Goal: Information Seeking & Learning: Check status

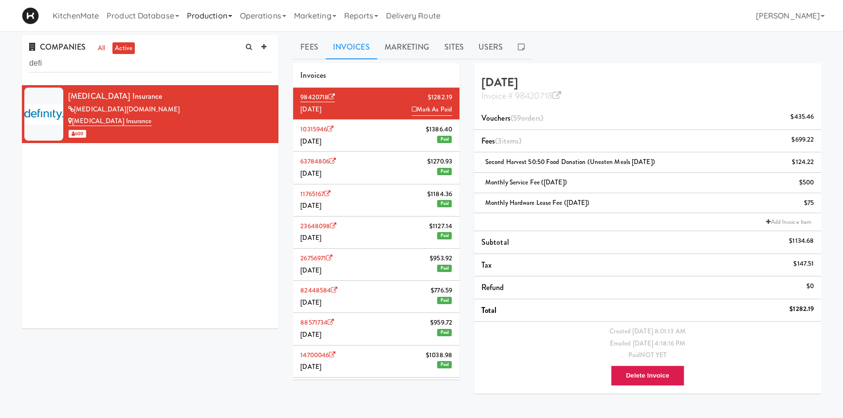
click at [218, 17] on link "Production" at bounding box center [209, 15] width 53 height 31
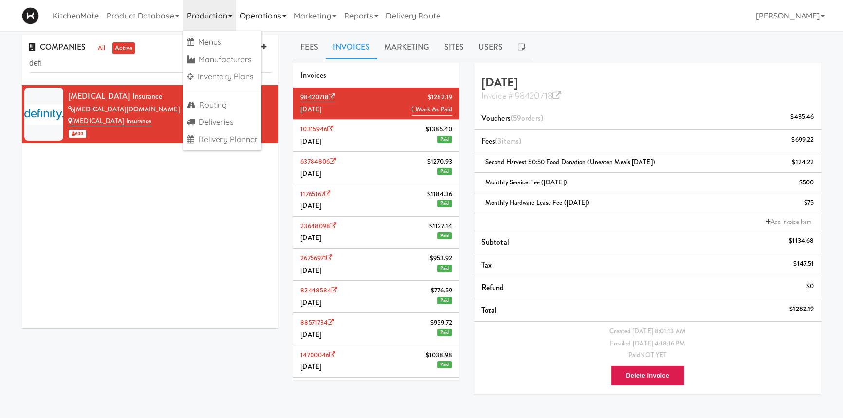
click at [261, 20] on link "Operations" at bounding box center [263, 15] width 54 height 31
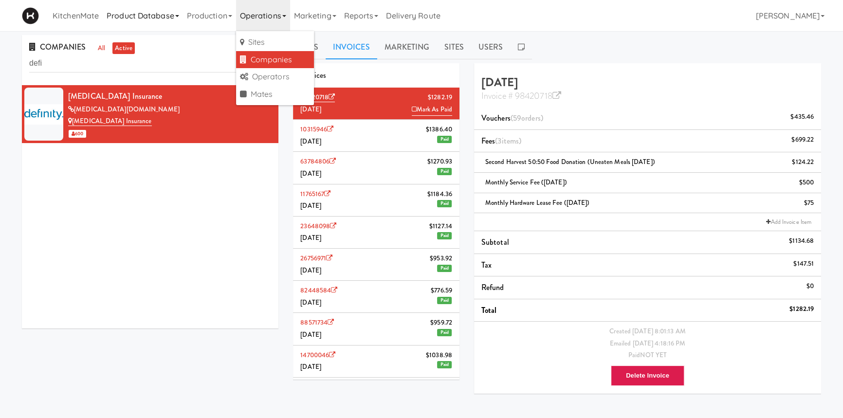
click at [127, 16] on link "Product Database" at bounding box center [143, 15] width 80 height 31
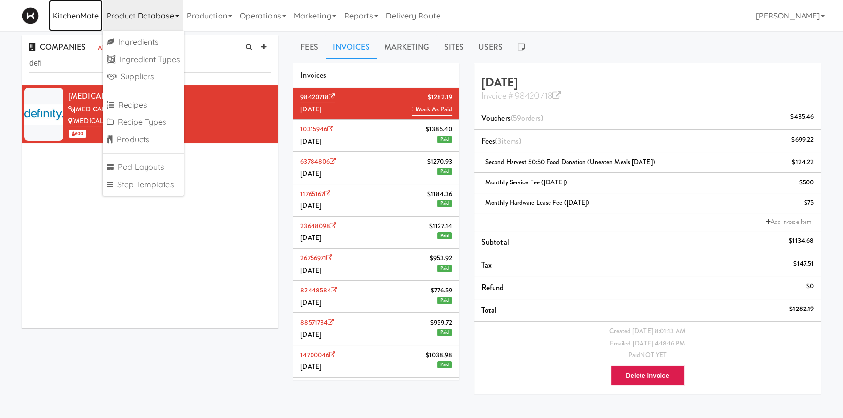
click at [83, 16] on link "KitchenMate" at bounding box center [76, 15] width 54 height 31
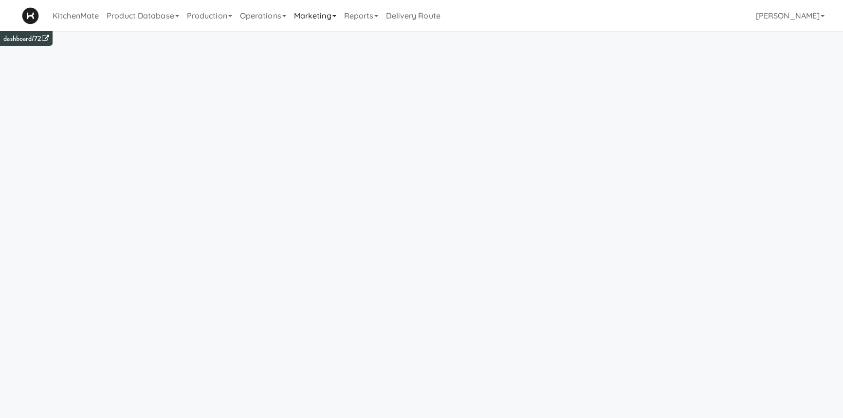
click at [323, 18] on link "Marketing" at bounding box center [315, 15] width 50 height 31
click at [322, 41] on link "Users" at bounding box center [329, 43] width 78 height 18
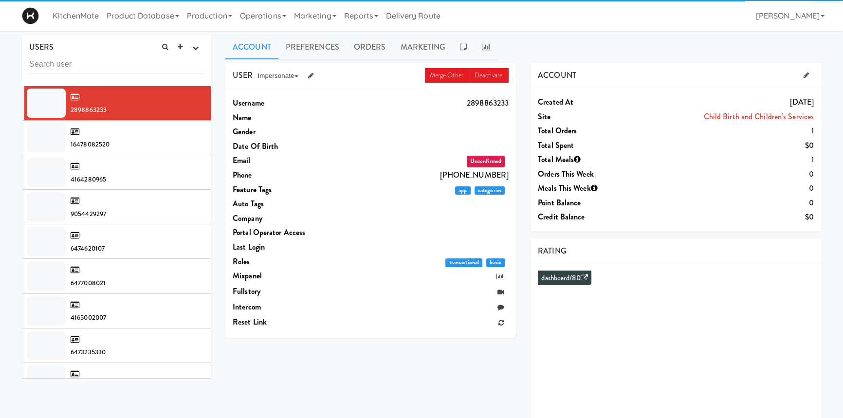
click at [104, 63] on input "text" at bounding box center [116, 64] width 174 height 18
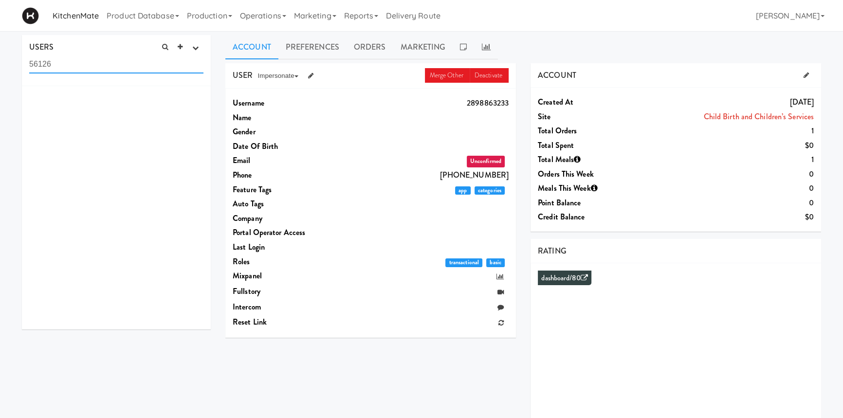
type input "56126"
click at [253, 19] on link "Operations" at bounding box center [263, 15] width 54 height 31
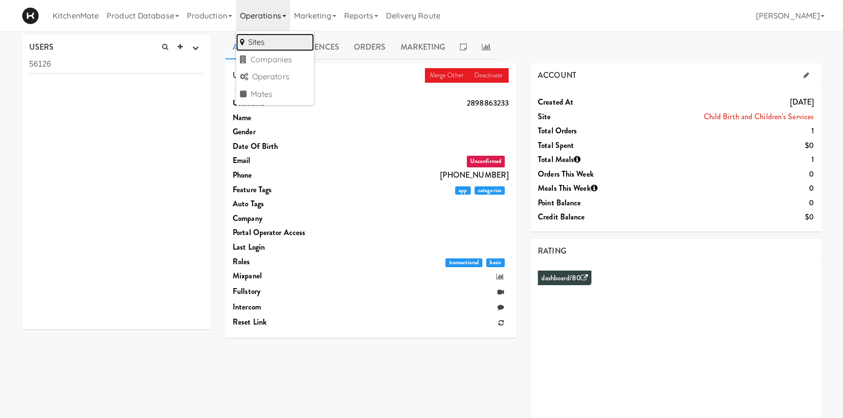
click at [280, 47] on link "Sites" at bounding box center [275, 43] width 78 height 18
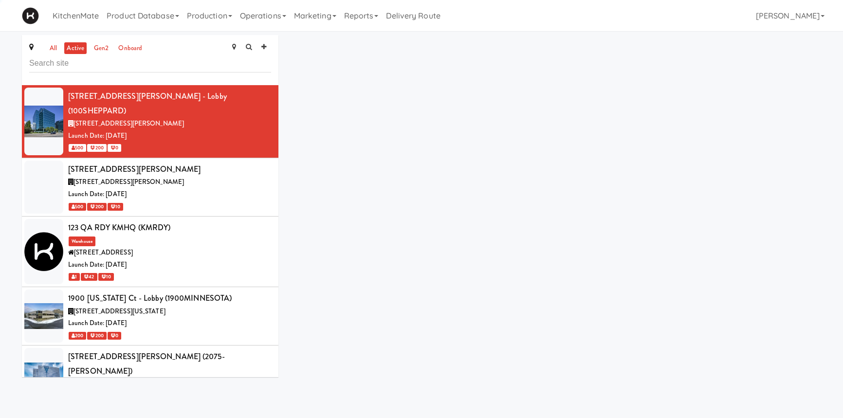
click at [165, 64] on input "text" at bounding box center [150, 63] width 242 height 18
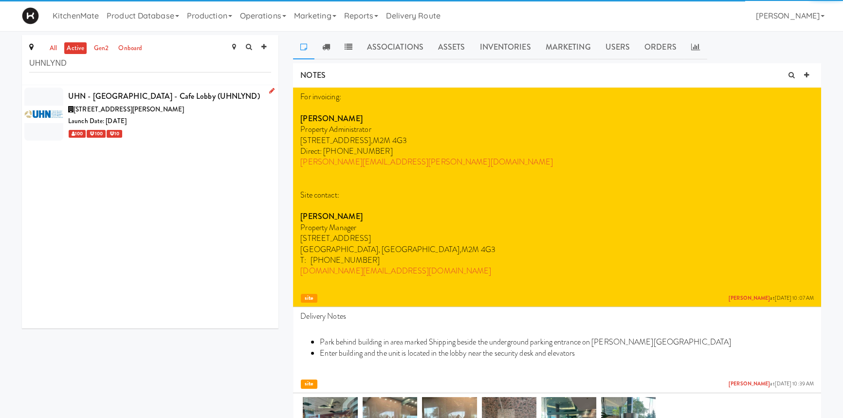
type input "UHNLYND"
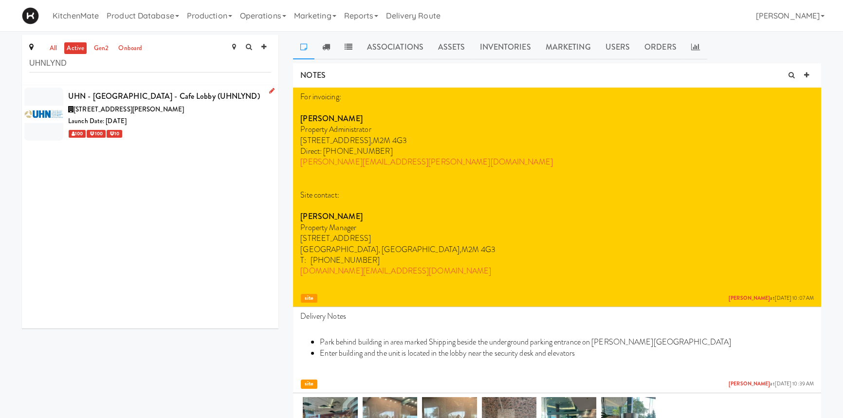
click at [206, 99] on div "UHN - [GEOGRAPHIC_DATA] - Cafe Lobby (UHNLYND)" at bounding box center [169, 96] width 203 height 15
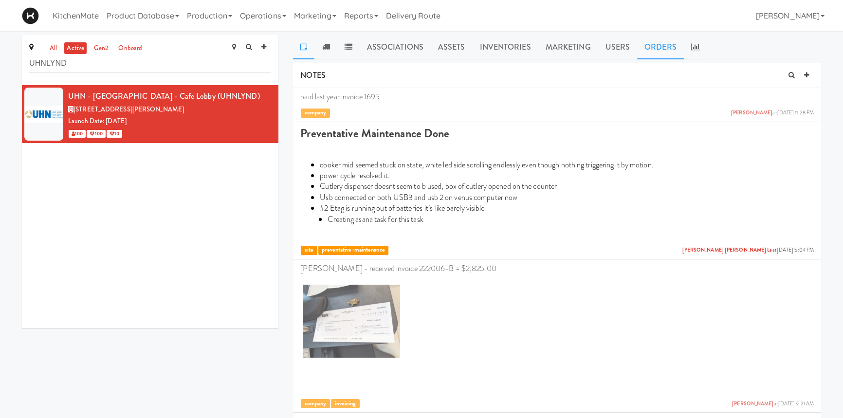
click at [660, 55] on link "Orders" at bounding box center [660, 47] width 47 height 24
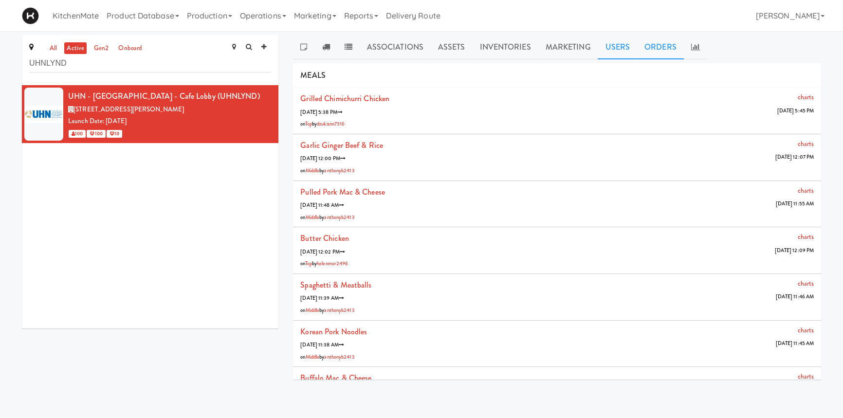
click at [606, 49] on link "Users" at bounding box center [616, 47] width 39 height 24
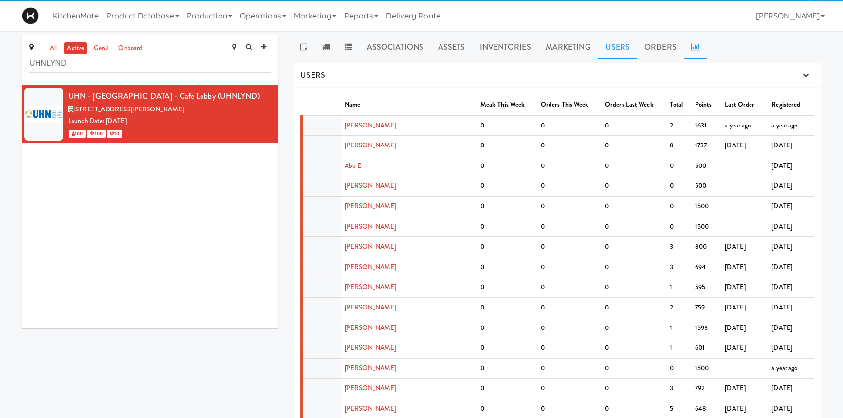
click at [691, 49] on icon at bounding box center [695, 47] width 9 height 8
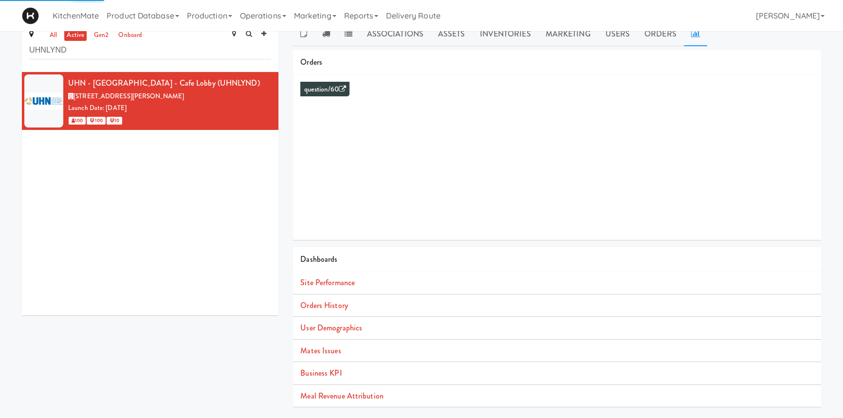
scroll to position [31, 0]
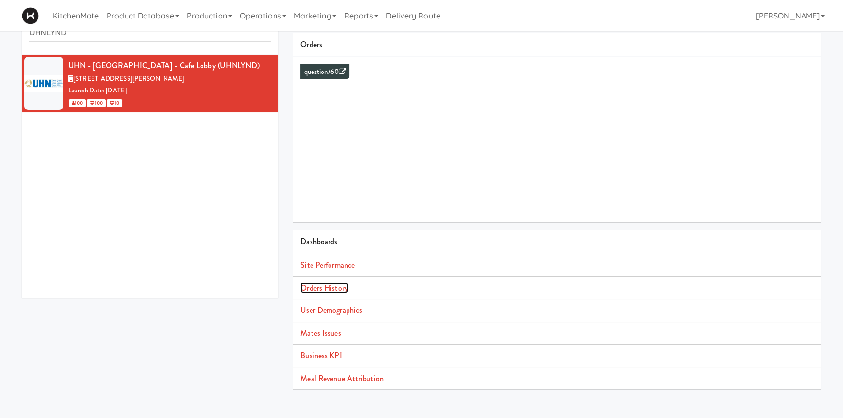
click at [327, 287] on link "Orders History" at bounding box center [323, 287] width 47 height 11
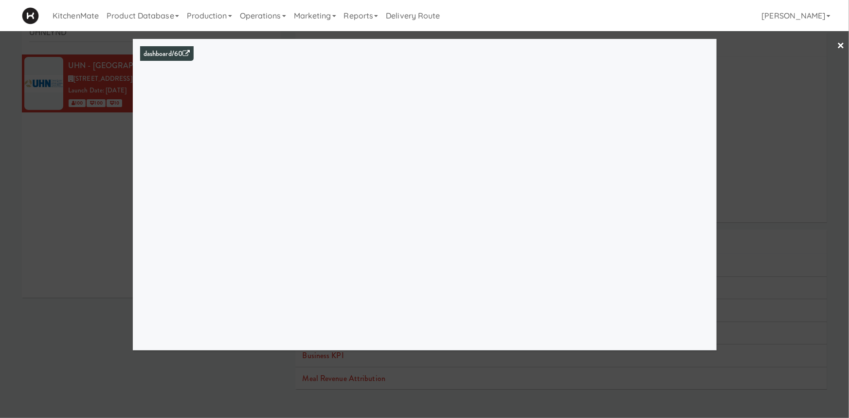
click at [839, 44] on link "×" at bounding box center [841, 46] width 8 height 30
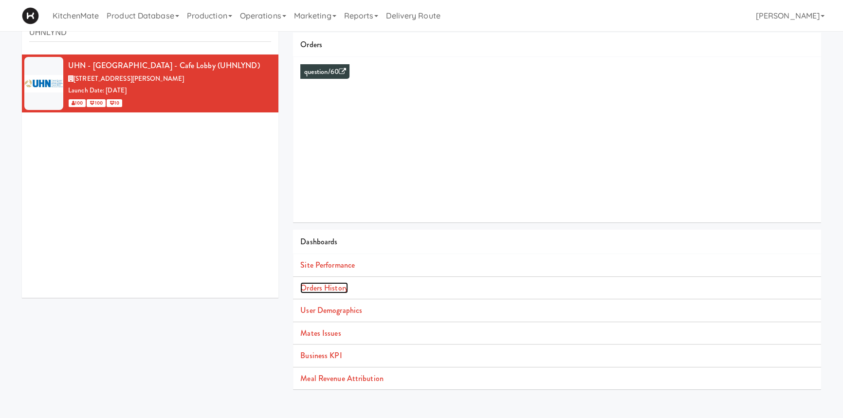
click at [335, 288] on link "Orders History" at bounding box center [323, 287] width 47 height 11
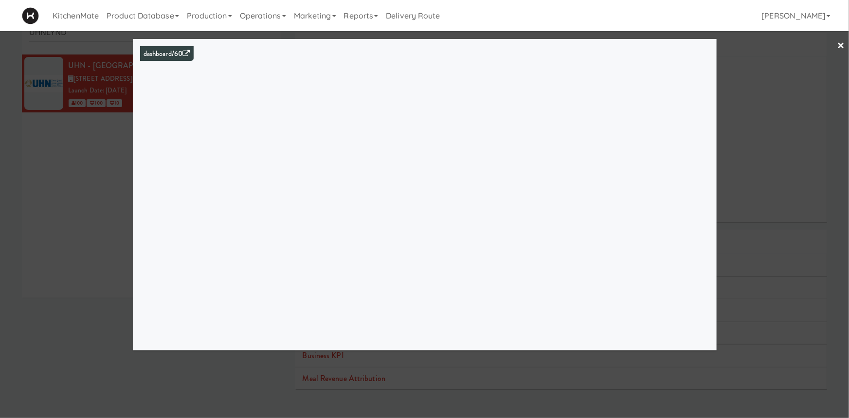
click at [114, 134] on div at bounding box center [424, 209] width 849 height 418
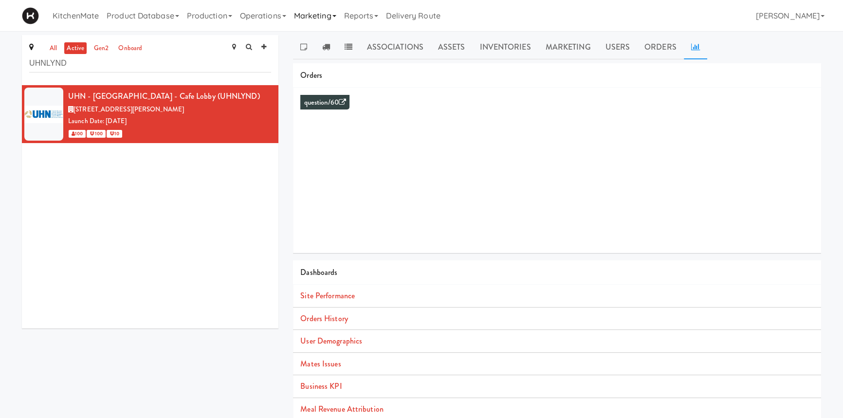
click at [317, 16] on link "Marketing" at bounding box center [315, 15] width 50 height 31
click at [326, 38] on link "Users" at bounding box center [329, 43] width 78 height 18
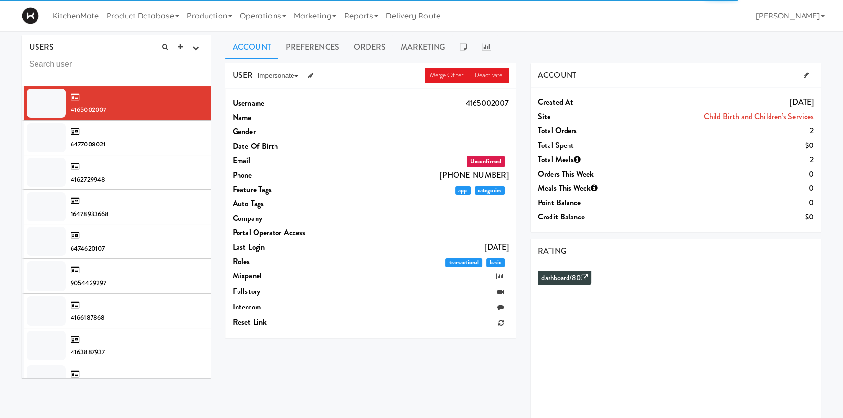
click at [133, 63] on input "text" at bounding box center [116, 64] width 174 height 18
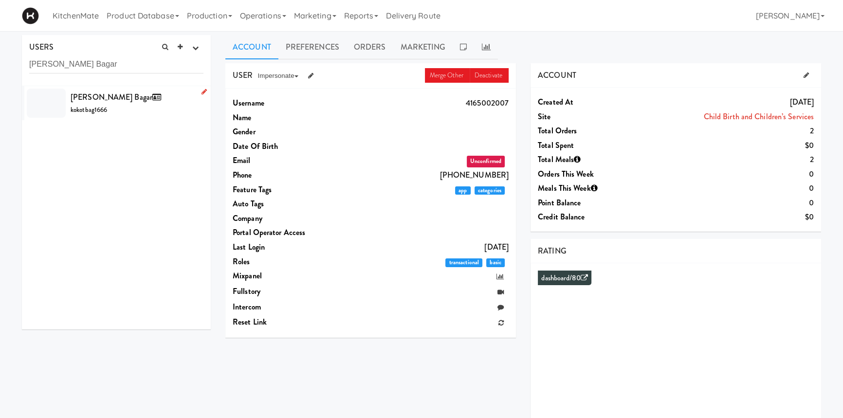
type input "[PERSON_NAME] Bagar"
click at [78, 102] on div "[PERSON_NAME] Bagar kokotbag1666" at bounding box center [137, 103] width 133 height 26
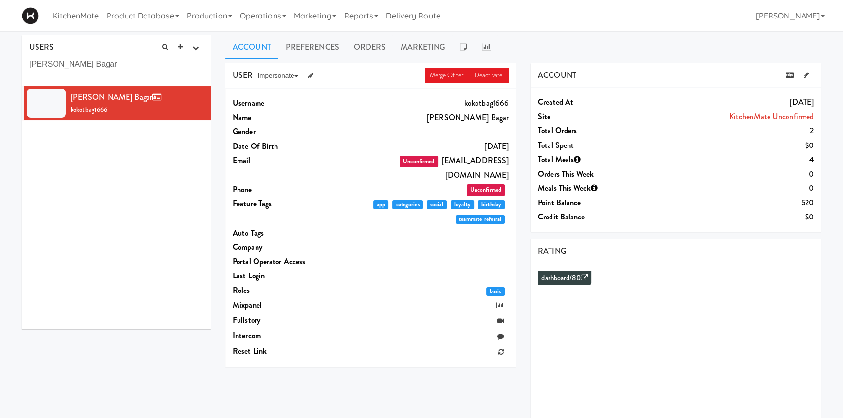
scroll to position [67, 0]
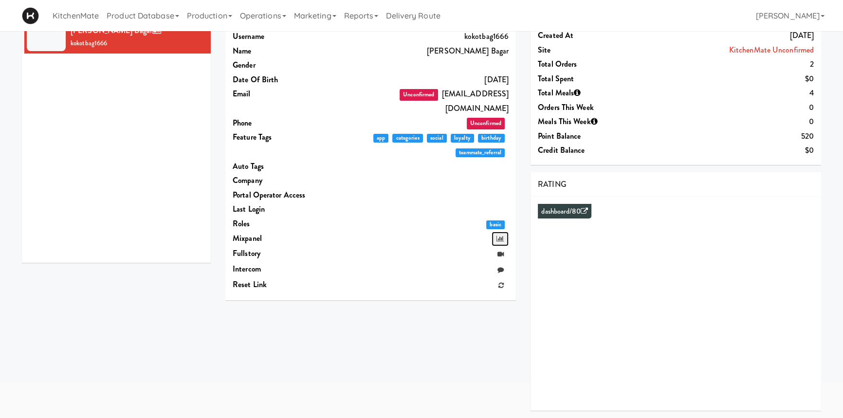
click at [497, 235] on icon at bounding box center [499, 238] width 7 height 6
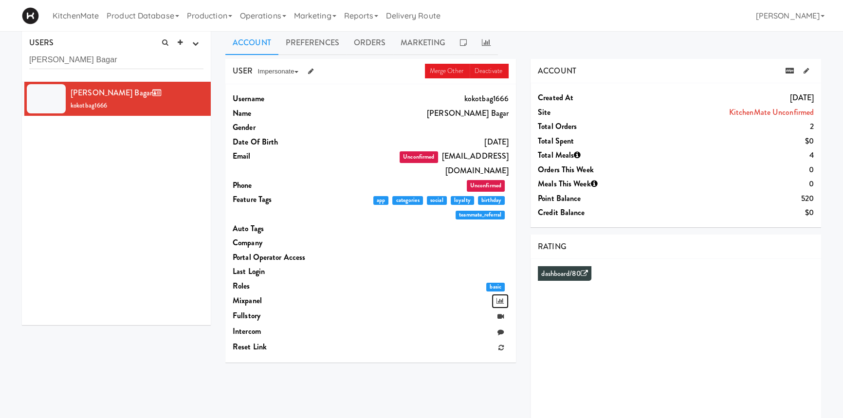
scroll to position [4, 0]
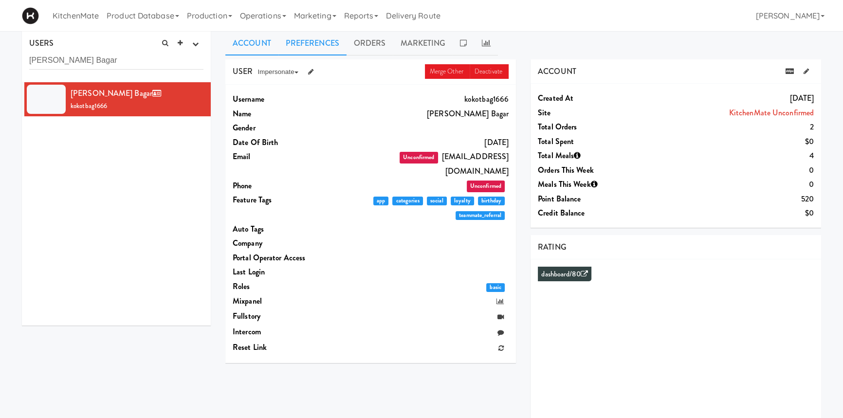
click at [329, 38] on link "Preferences" at bounding box center [312, 43] width 68 height 24
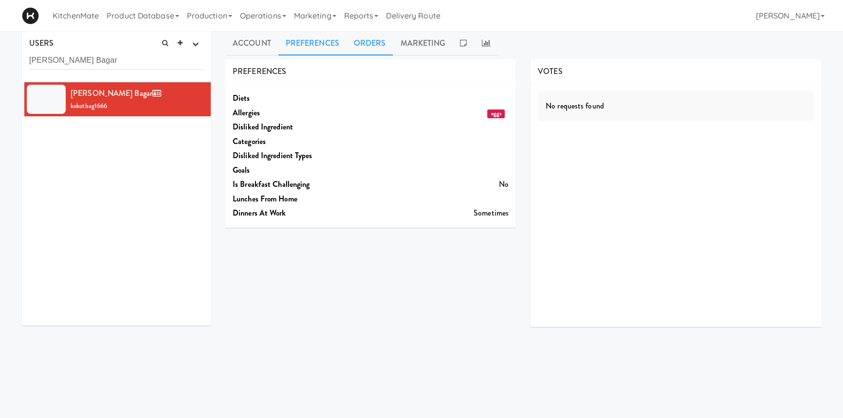
click at [378, 45] on link "Orders" at bounding box center [369, 43] width 47 height 24
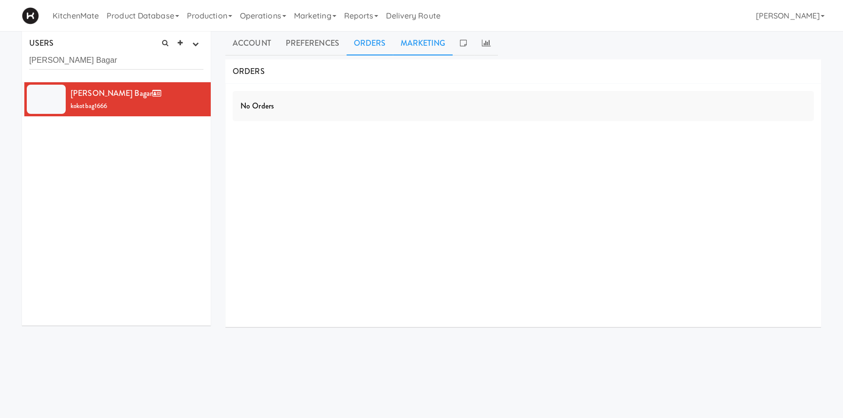
click at [410, 47] on link "Marketing" at bounding box center [423, 43] width 60 height 24
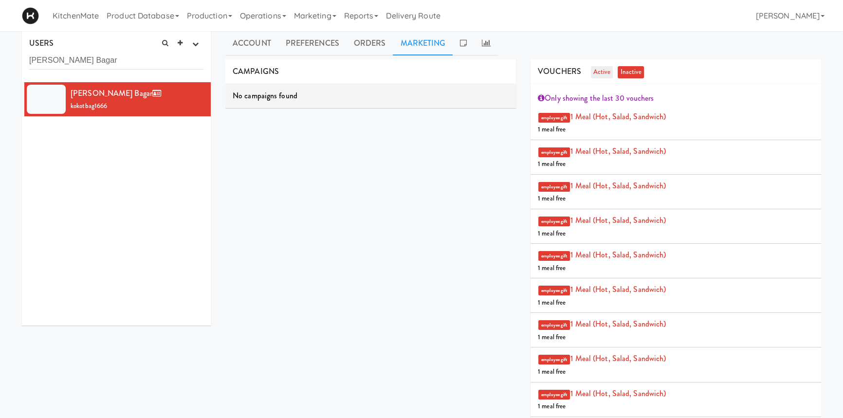
click at [594, 71] on link "active" at bounding box center [602, 72] width 22 height 12
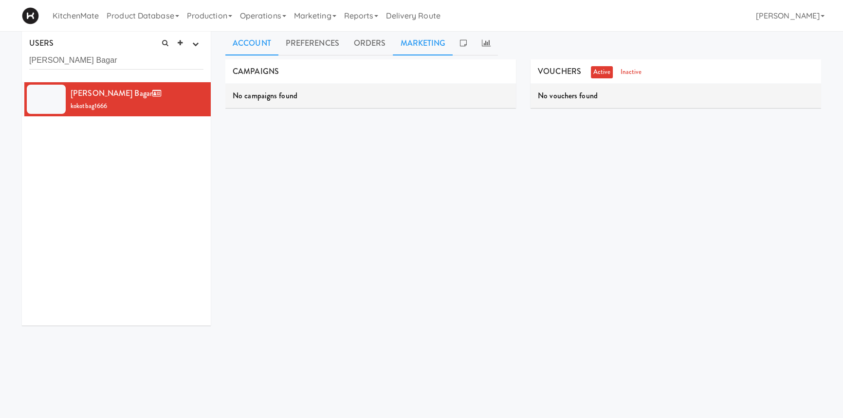
click at [252, 40] on link "Account" at bounding box center [251, 43] width 53 height 24
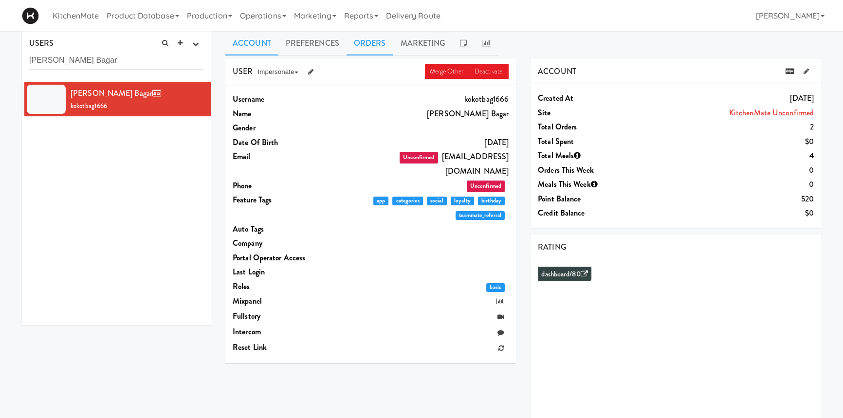
click at [376, 51] on link "Orders" at bounding box center [369, 43] width 47 height 24
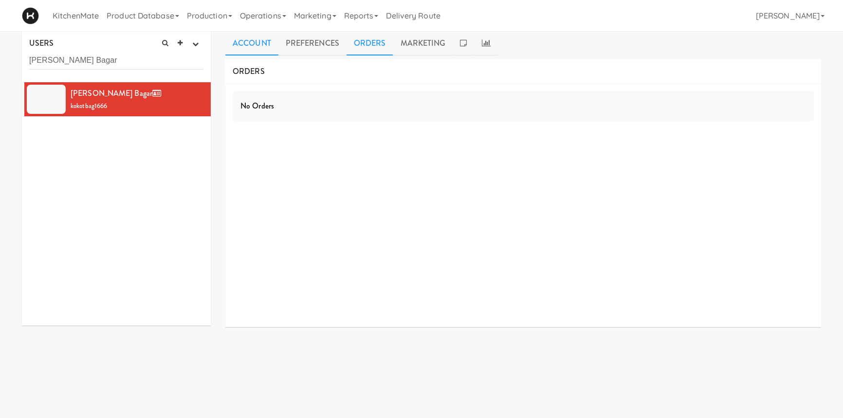
click at [251, 49] on link "Account" at bounding box center [251, 43] width 53 height 24
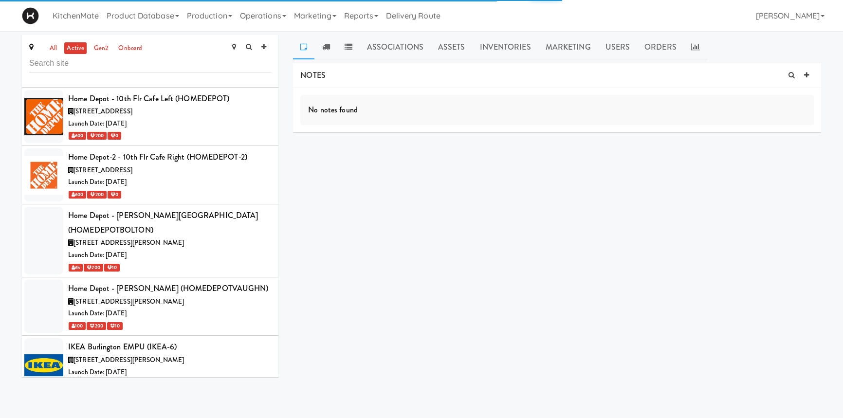
scroll to position [4709, 0]
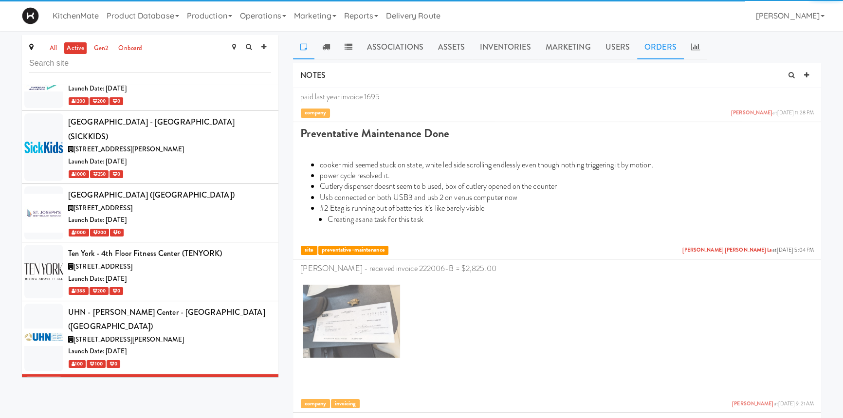
click at [654, 46] on link "Orders" at bounding box center [660, 47] width 47 height 24
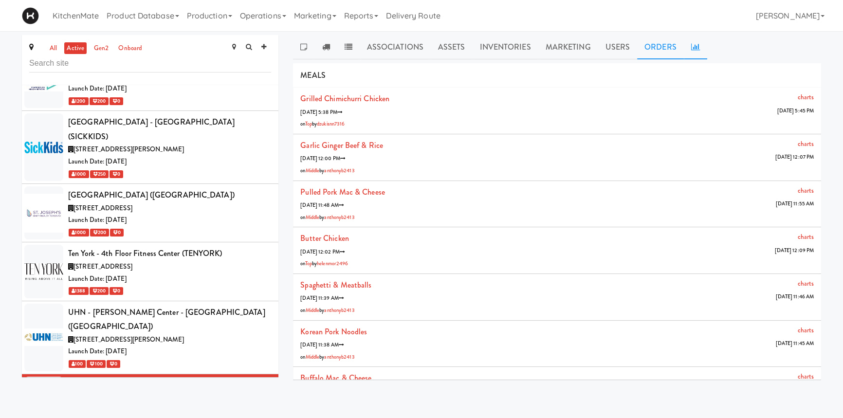
click at [697, 53] on link at bounding box center [694, 47] width 23 height 24
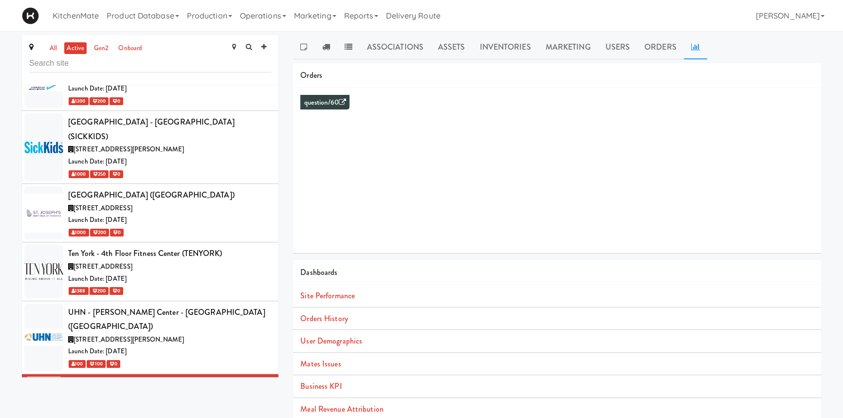
scroll to position [31, 0]
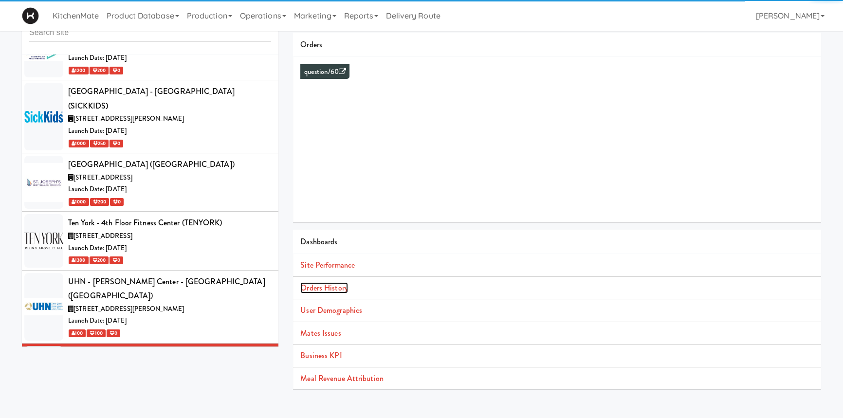
click at [347, 289] on link "Orders History" at bounding box center [323, 287] width 47 height 11
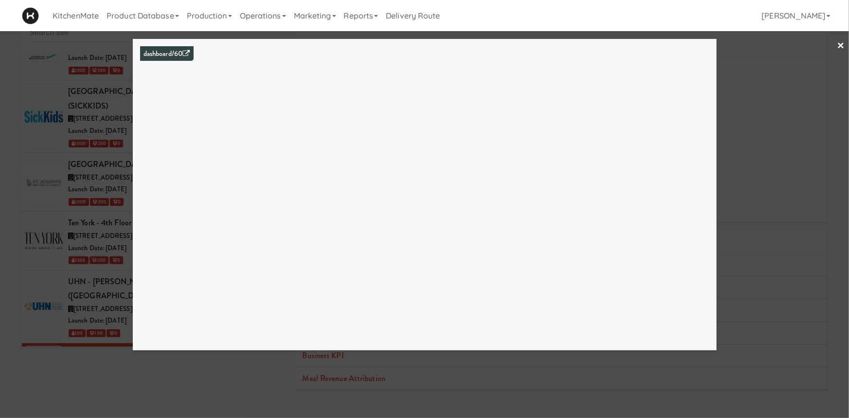
click at [1, 228] on div at bounding box center [424, 209] width 849 height 418
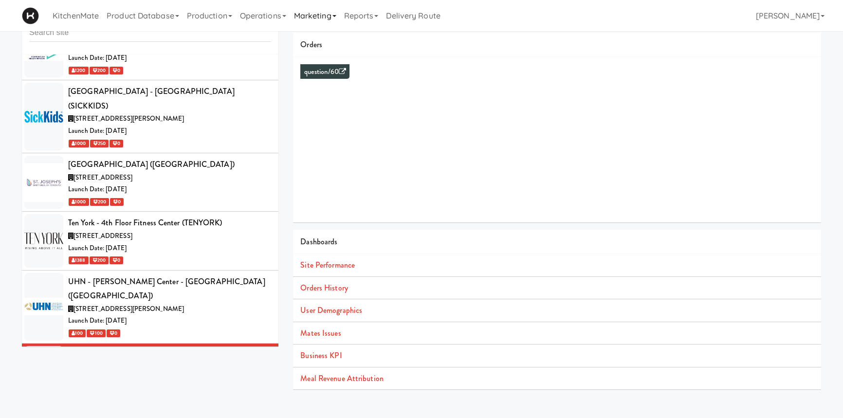
click at [319, 16] on link "Marketing" at bounding box center [315, 15] width 50 height 31
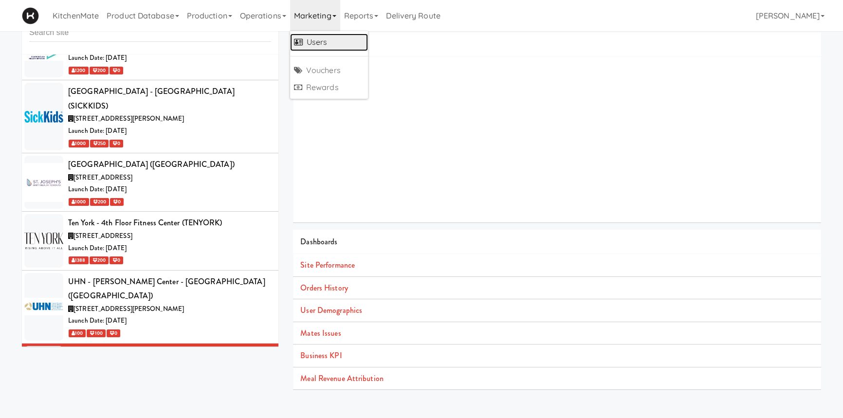
click at [311, 47] on link "Users" at bounding box center [329, 43] width 78 height 18
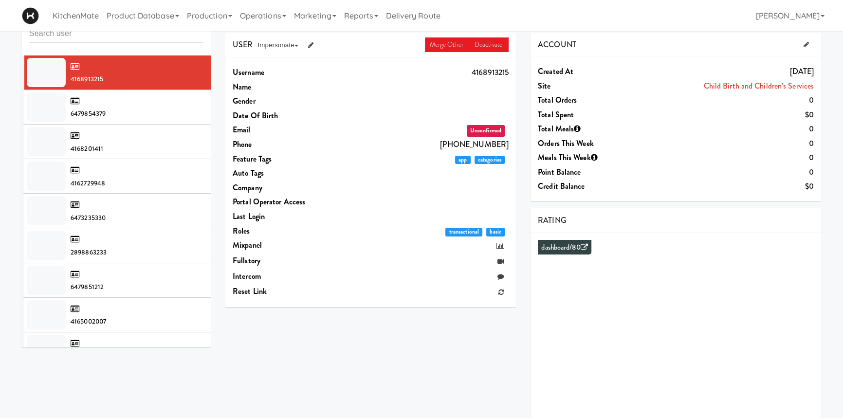
click at [104, 35] on input "text" at bounding box center [116, 34] width 174 height 18
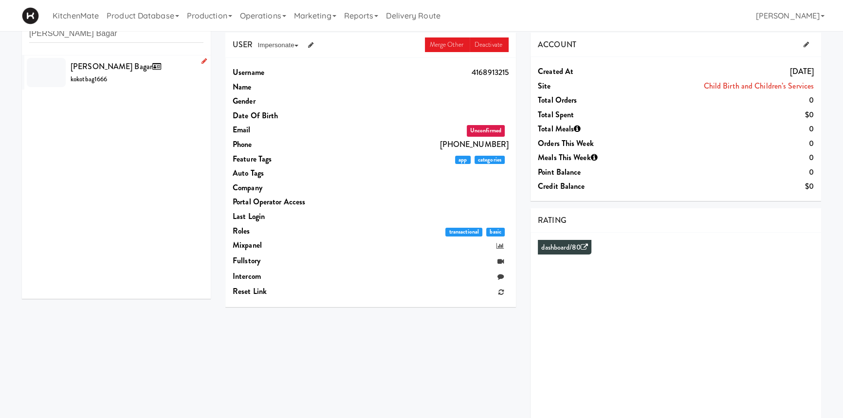
type input "[PERSON_NAME] Bagar"
click at [93, 69] on span "[PERSON_NAME] Bagar" at bounding box center [118, 66] width 94 height 11
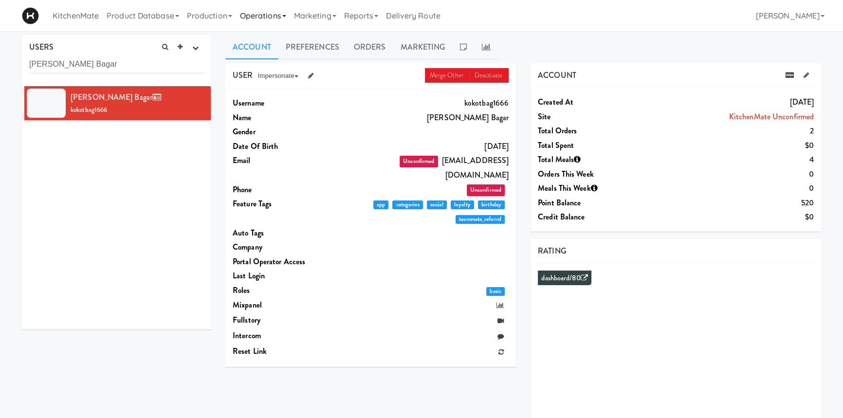
click at [255, 13] on link "Operations" at bounding box center [263, 15] width 54 height 31
click at [266, 34] on link "Sites" at bounding box center [275, 43] width 78 height 18
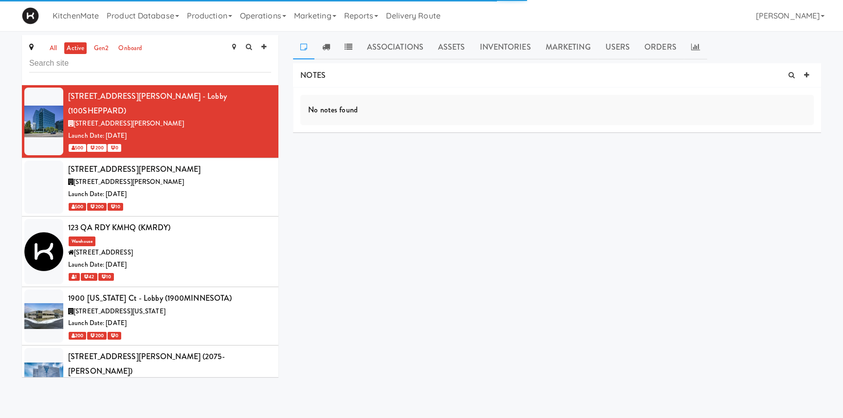
click at [132, 66] on input "text" at bounding box center [150, 63] width 242 height 18
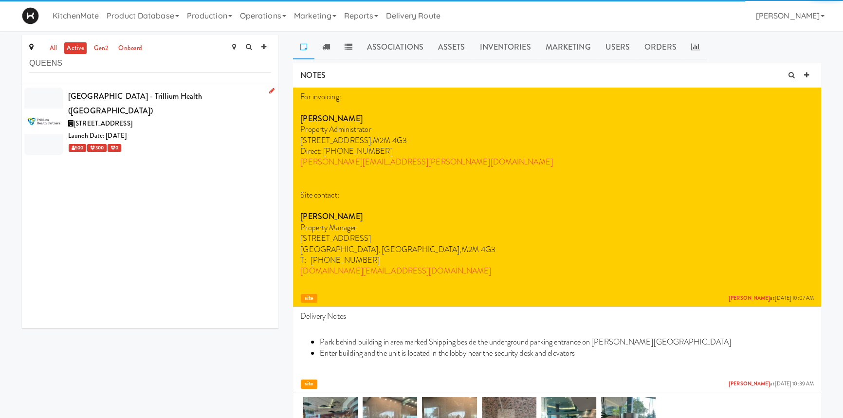
type input "QUEENS"
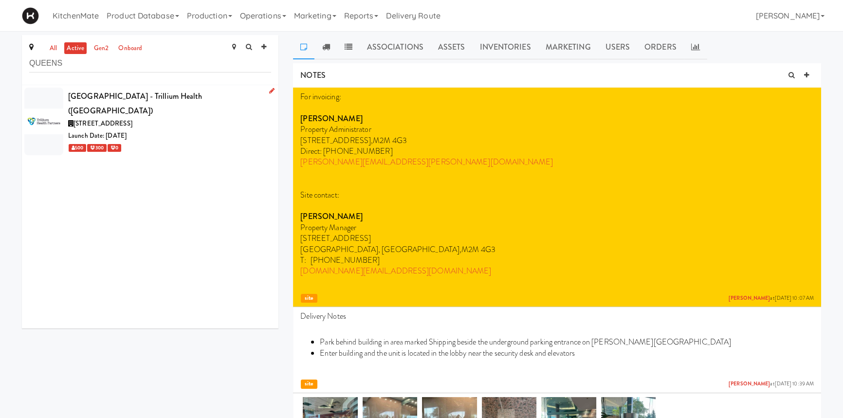
click at [156, 101] on div "[GEOGRAPHIC_DATA] - Trillium Health ([GEOGRAPHIC_DATA])" at bounding box center [169, 103] width 203 height 29
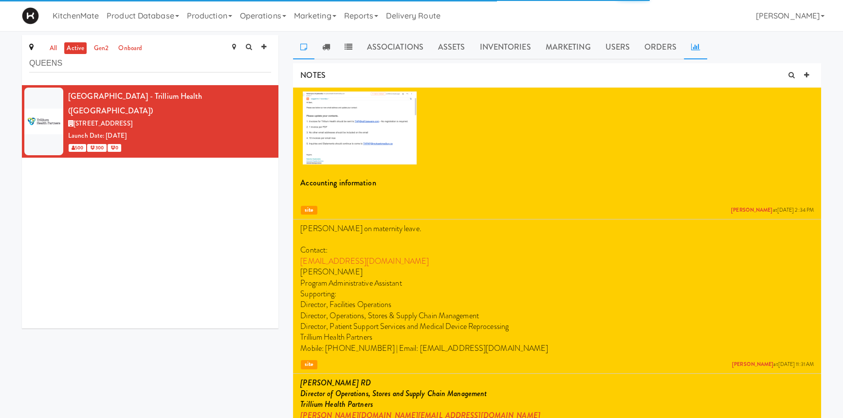
click at [691, 43] on icon at bounding box center [695, 47] width 9 height 8
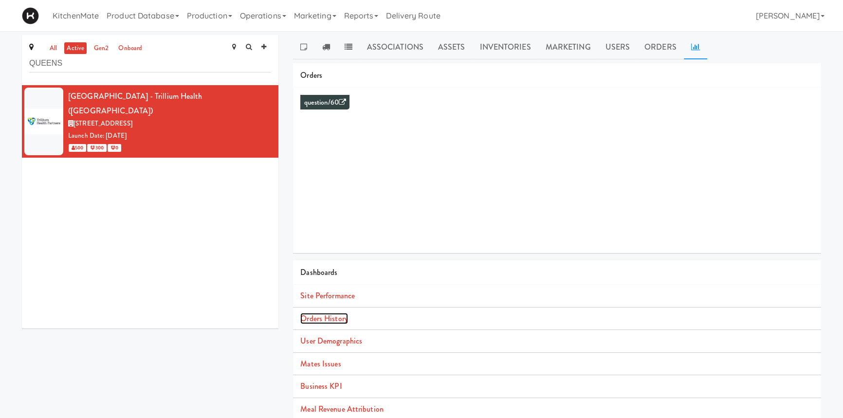
click at [342, 323] on link "Orders History" at bounding box center [323, 318] width 47 height 11
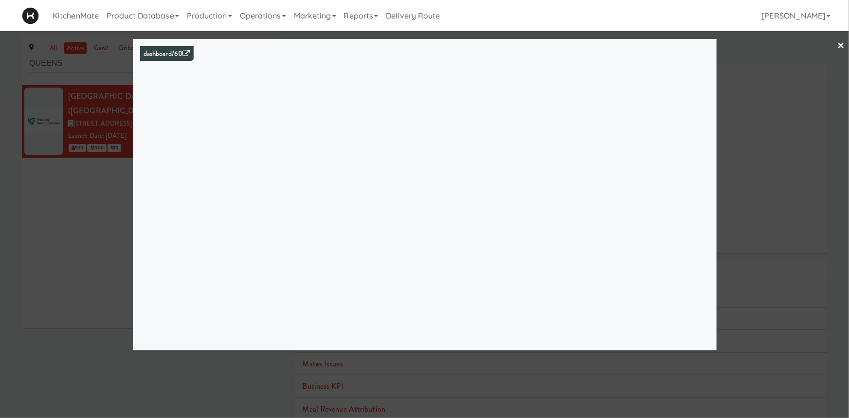
click at [840, 44] on link "×" at bounding box center [841, 46] width 8 height 30
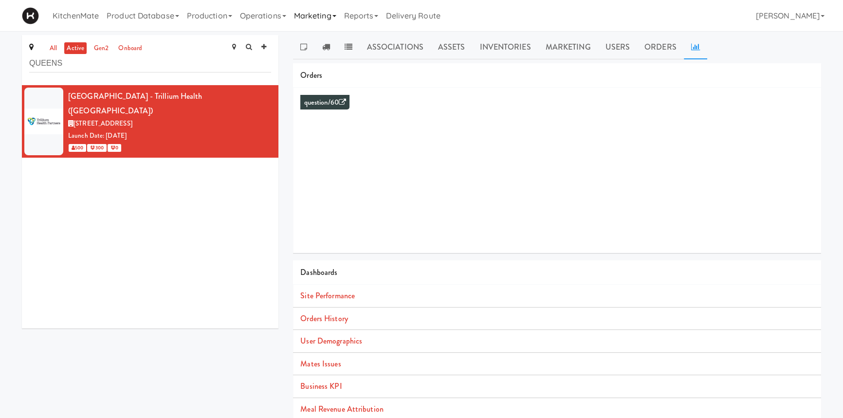
click at [324, 19] on link "Marketing" at bounding box center [315, 15] width 50 height 31
click at [314, 41] on link "Users" at bounding box center [329, 43] width 78 height 18
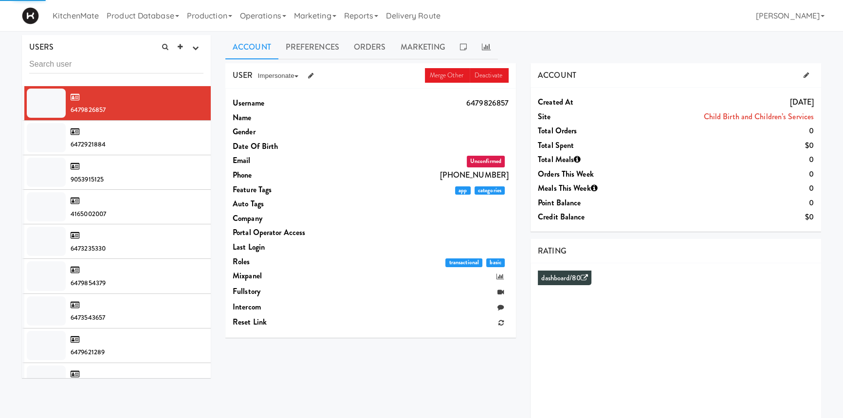
click at [68, 64] on input "text" at bounding box center [116, 64] width 174 height 18
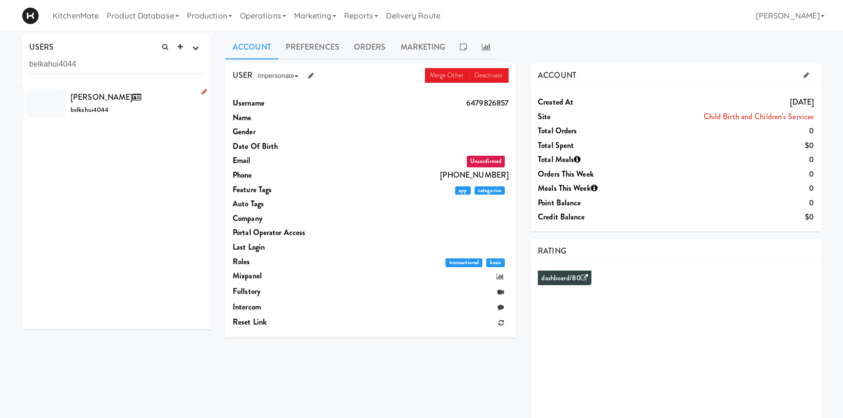
type input "belkahui4044"
click at [88, 103] on div "[PERSON_NAME] belkahui4044" at bounding box center [137, 103] width 133 height 26
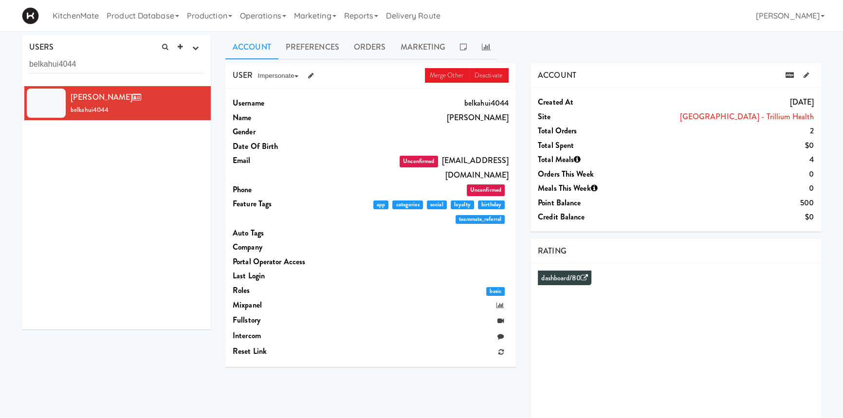
click at [486, 102] on dd "belkahui4044" at bounding box center [425, 103] width 165 height 15
copy dd "belkahui4044"
click at [486, 102] on dd "belkahui4044" at bounding box center [425, 103] width 165 height 15
click at [467, 49] on link at bounding box center [462, 47] width 21 height 24
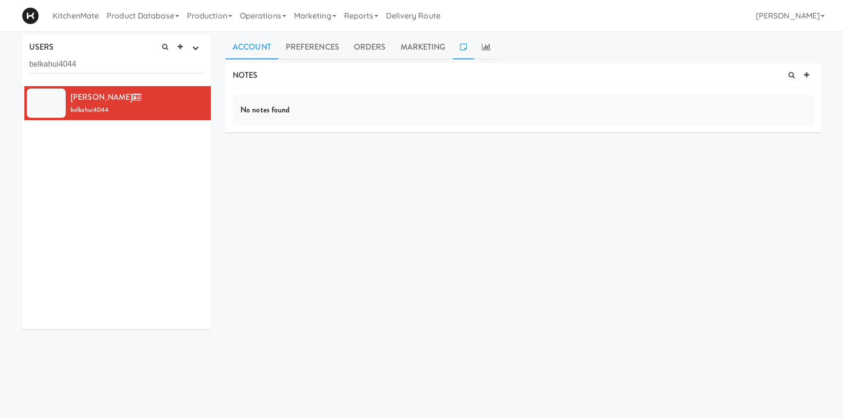
click at [264, 50] on link "Account" at bounding box center [251, 47] width 53 height 24
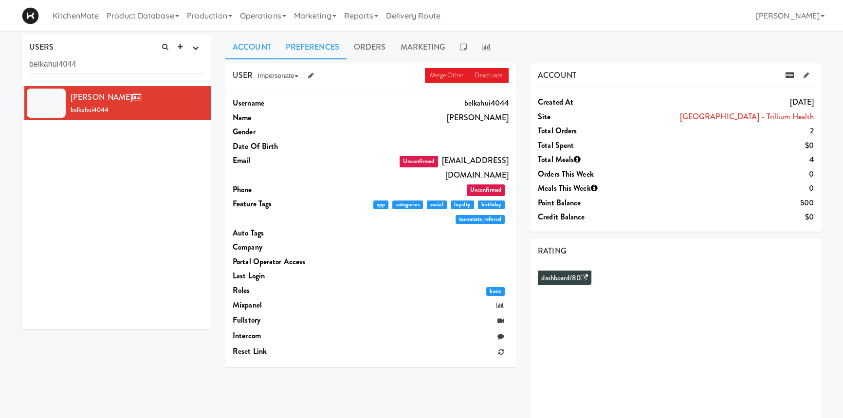
click at [326, 47] on link "Preferences" at bounding box center [312, 47] width 68 height 24
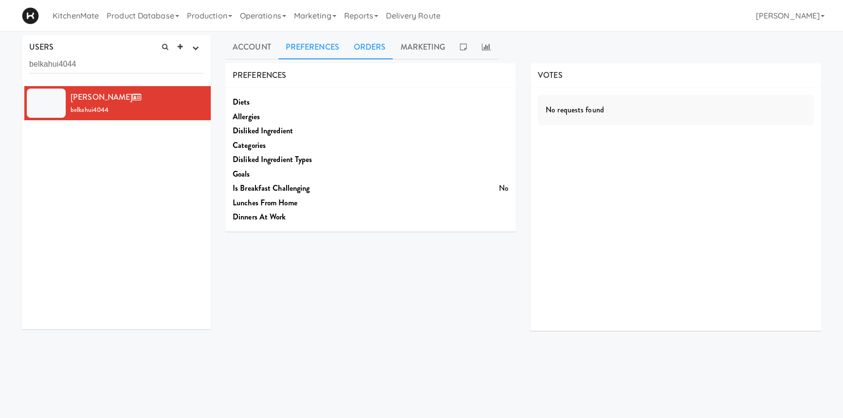
click at [369, 49] on link "Orders" at bounding box center [369, 47] width 47 height 24
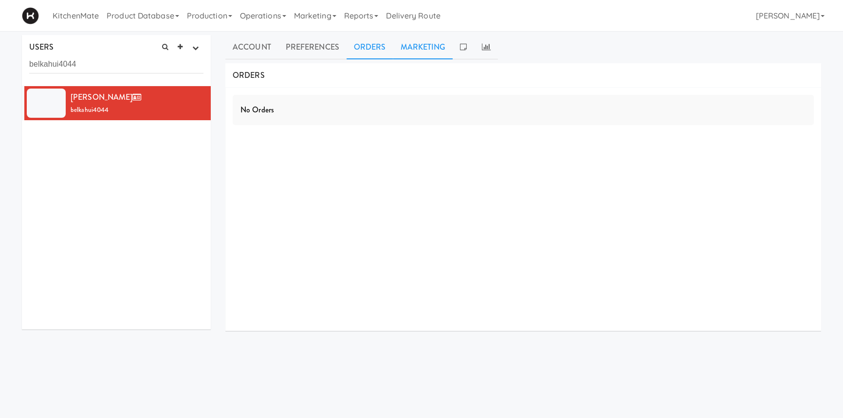
click at [410, 48] on link "Marketing" at bounding box center [423, 47] width 60 height 24
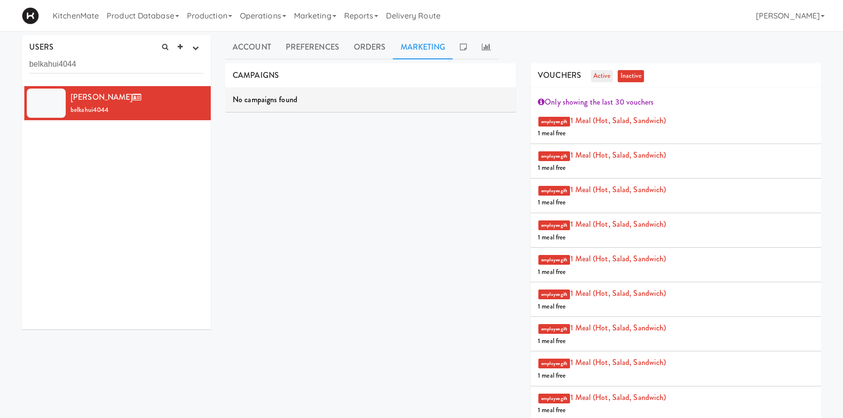
click at [601, 73] on link "active" at bounding box center [602, 76] width 22 height 12
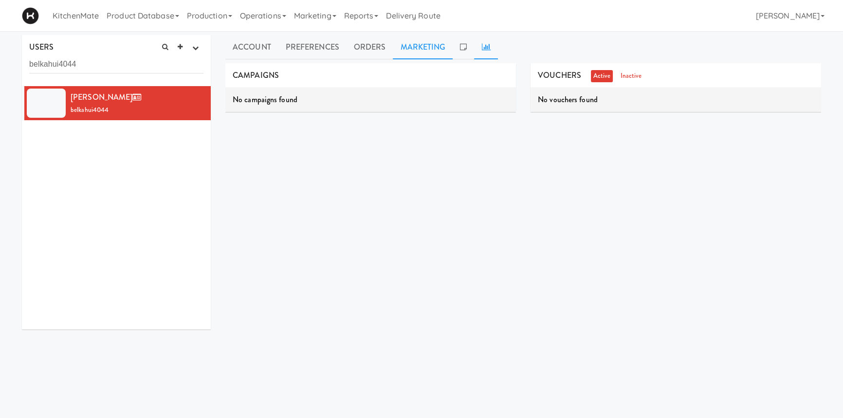
click at [480, 52] on link at bounding box center [485, 47] width 23 height 24
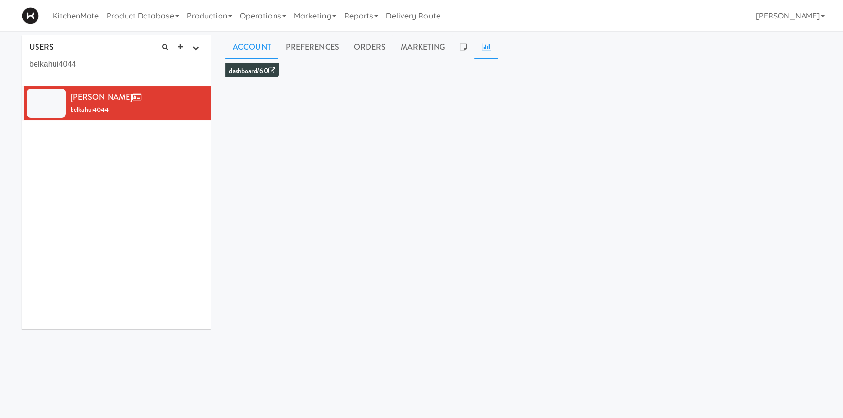
click at [256, 47] on link "Account" at bounding box center [251, 47] width 53 height 24
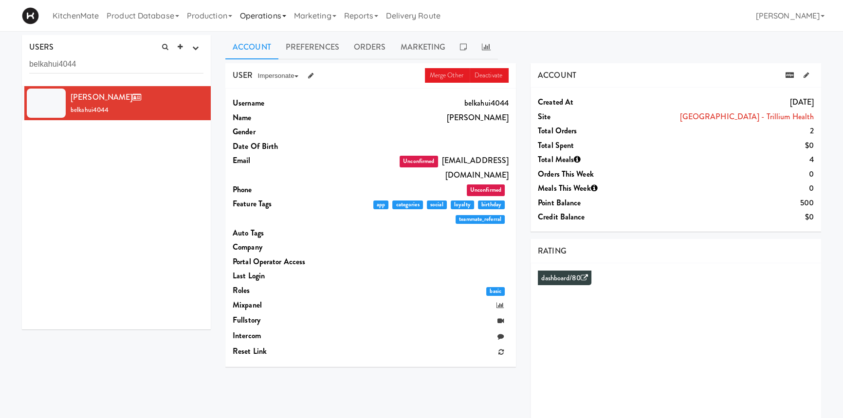
click at [262, 19] on link "Operations" at bounding box center [263, 15] width 54 height 31
click at [263, 44] on link "Sites" at bounding box center [275, 43] width 78 height 18
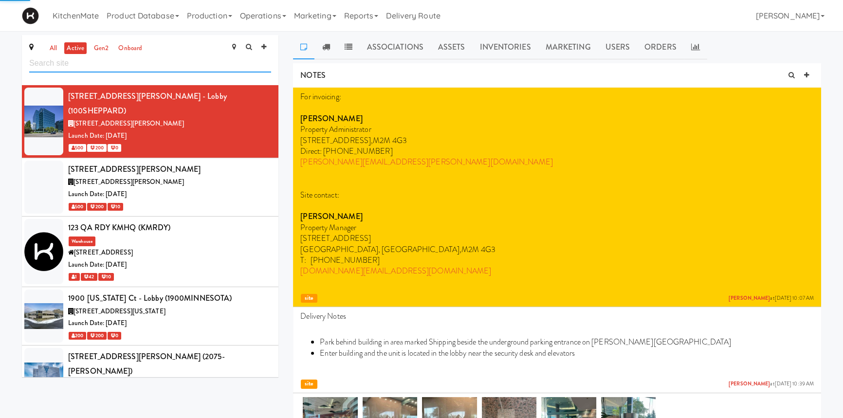
click at [180, 65] on input "text" at bounding box center [150, 63] width 242 height 18
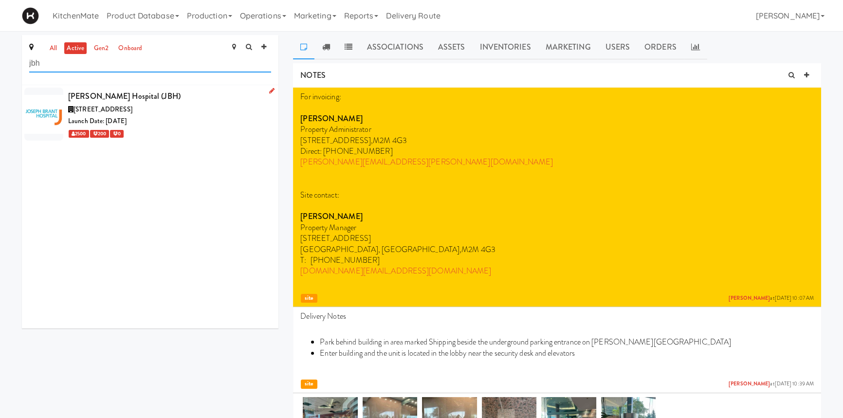
type input "jbh"
click at [136, 98] on div "[PERSON_NAME] Hospital (JBH)" at bounding box center [169, 96] width 203 height 15
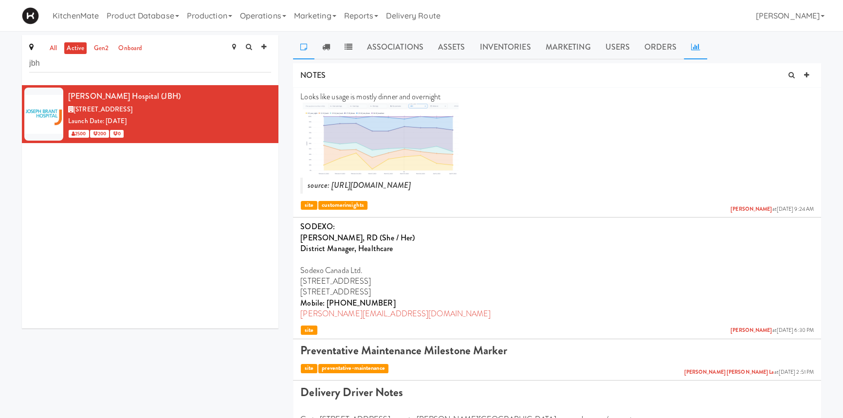
click at [691, 43] on icon at bounding box center [695, 47] width 9 height 8
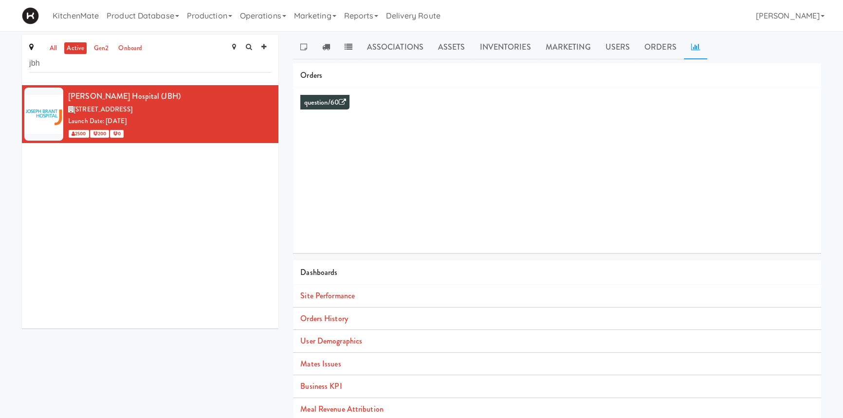
click at [335, 325] on li "Orders History" at bounding box center [557, 318] width 528 height 23
click at [340, 317] on link "Orders History" at bounding box center [323, 318] width 47 height 11
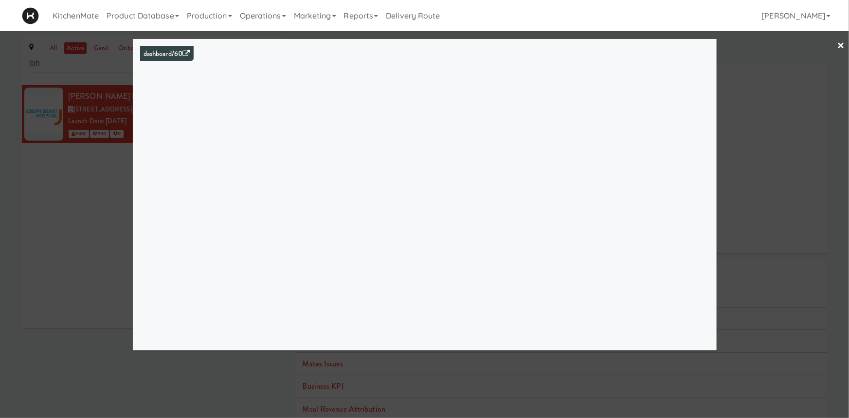
click at [112, 232] on div at bounding box center [424, 209] width 849 height 418
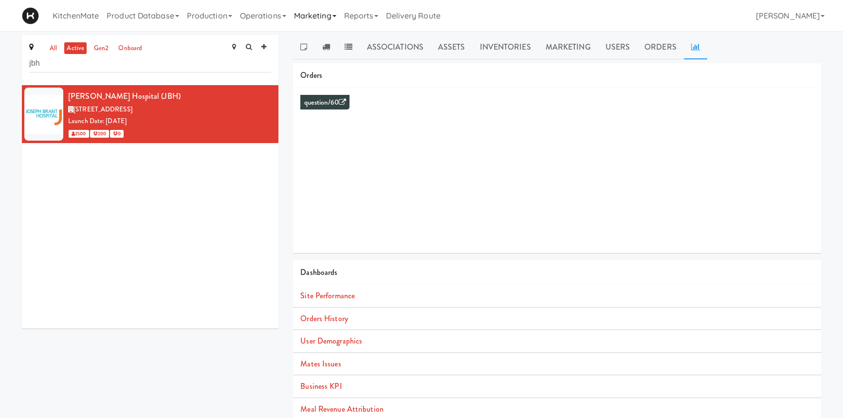
click at [312, 18] on link "Marketing" at bounding box center [315, 15] width 50 height 31
click at [311, 39] on link "Users" at bounding box center [329, 43] width 78 height 18
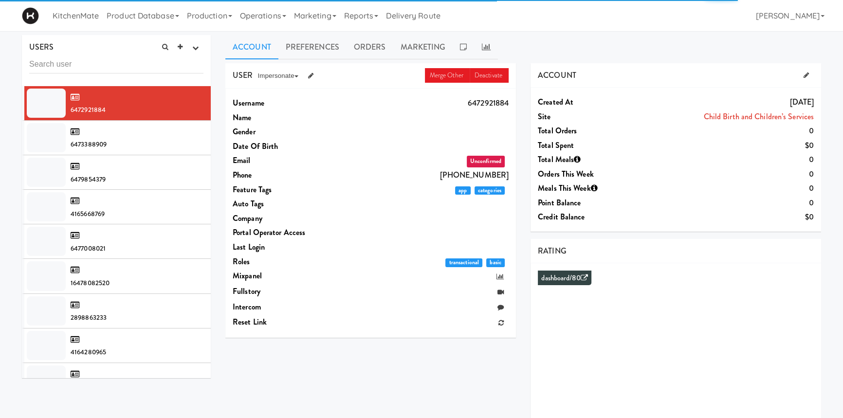
click at [159, 64] on input "text" at bounding box center [116, 64] width 174 height 18
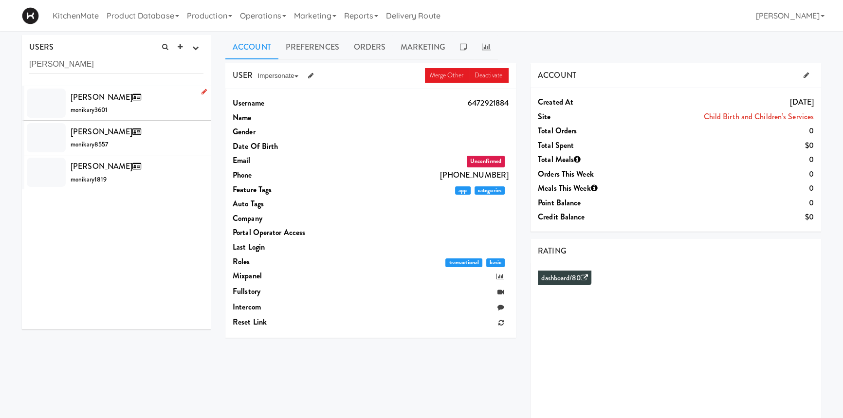
click at [104, 107] on span "monikary3601" at bounding box center [89, 109] width 37 height 9
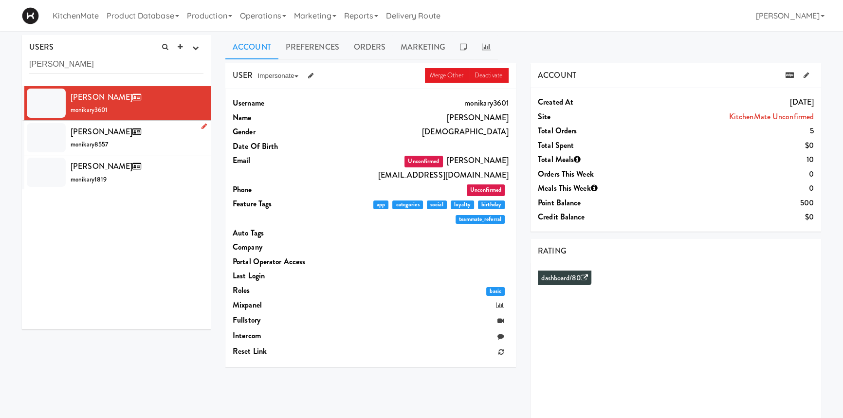
click at [106, 134] on span "[PERSON_NAME]" at bounding box center [108, 131] width 74 height 11
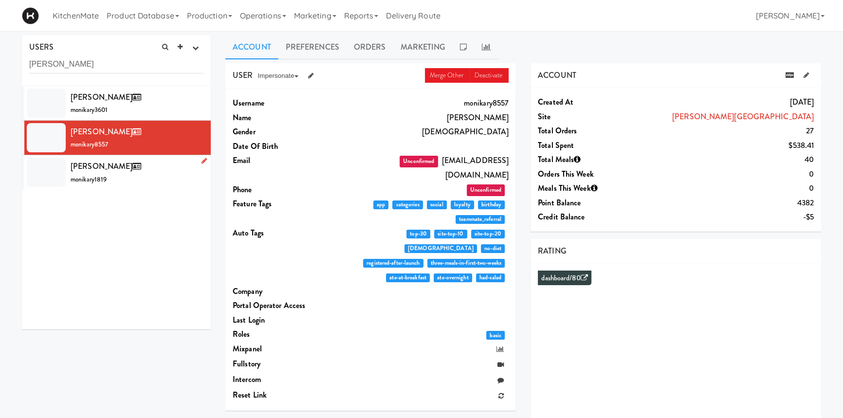
click at [102, 176] on span "monikary1819" at bounding box center [89, 179] width 36 height 9
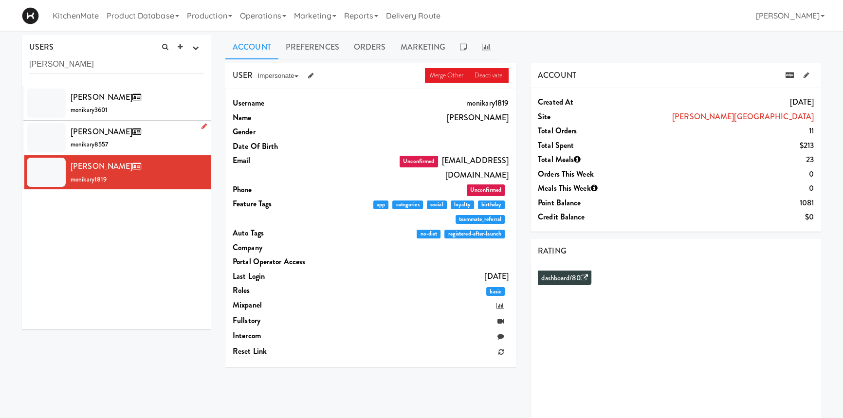
click at [116, 144] on div "[PERSON_NAME] monikary8557" at bounding box center [137, 138] width 133 height 26
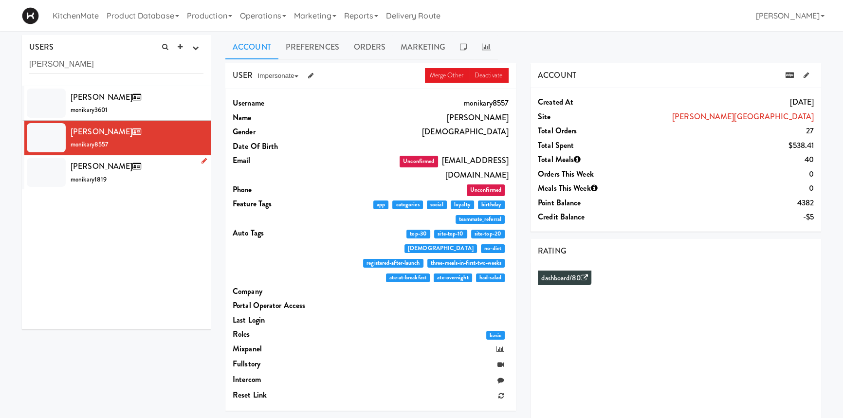
click at [125, 159] on div "[PERSON_NAME] monikary1819" at bounding box center [137, 172] width 133 height 26
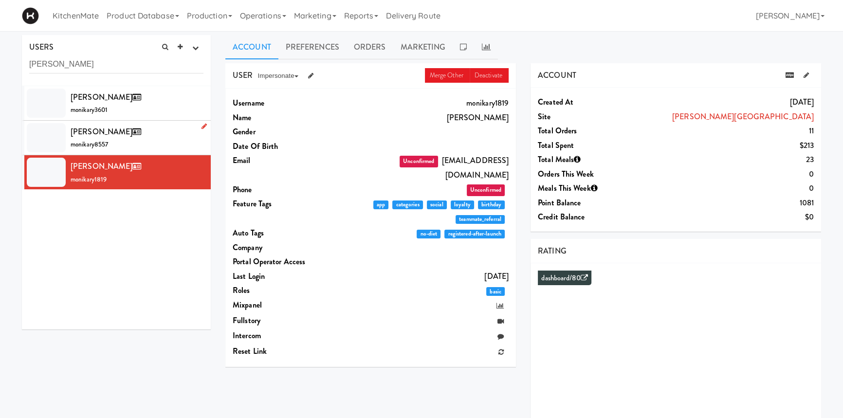
click at [132, 139] on div "[PERSON_NAME] monikary8557" at bounding box center [137, 138] width 133 height 26
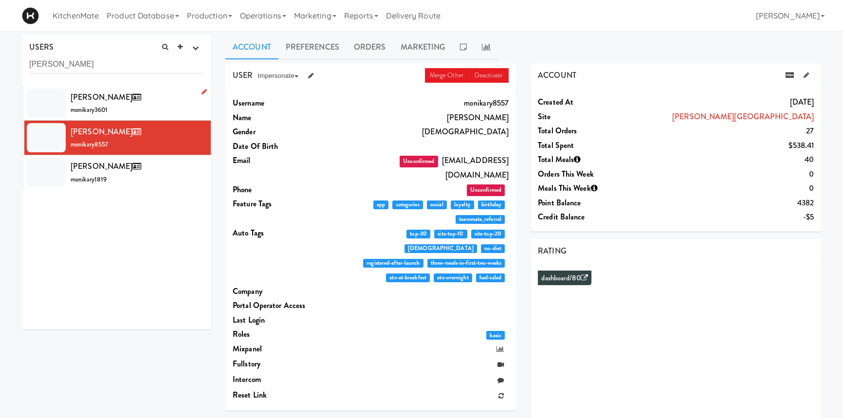
click at [145, 108] on div "[PERSON_NAME] monikary3601" at bounding box center [137, 103] width 133 height 26
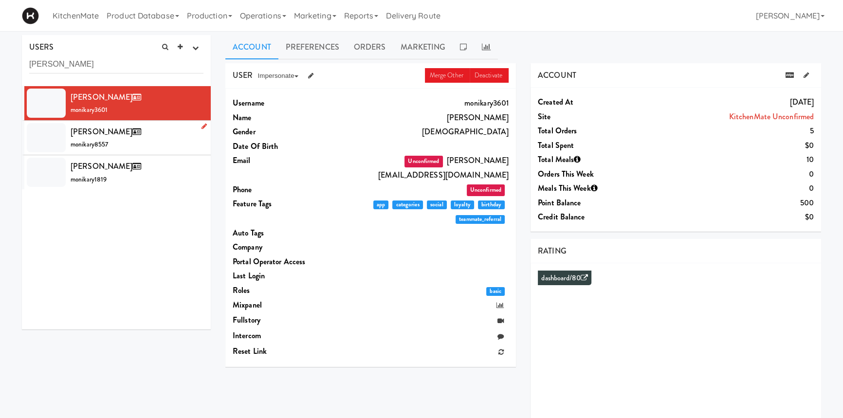
click at [113, 138] on div "[PERSON_NAME] monikary8557" at bounding box center [137, 138] width 133 height 26
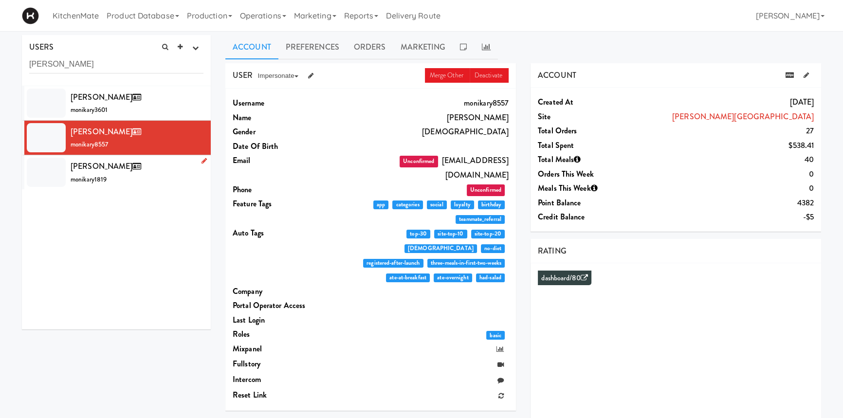
click at [81, 175] on span "monikary1819" at bounding box center [89, 179] width 36 height 9
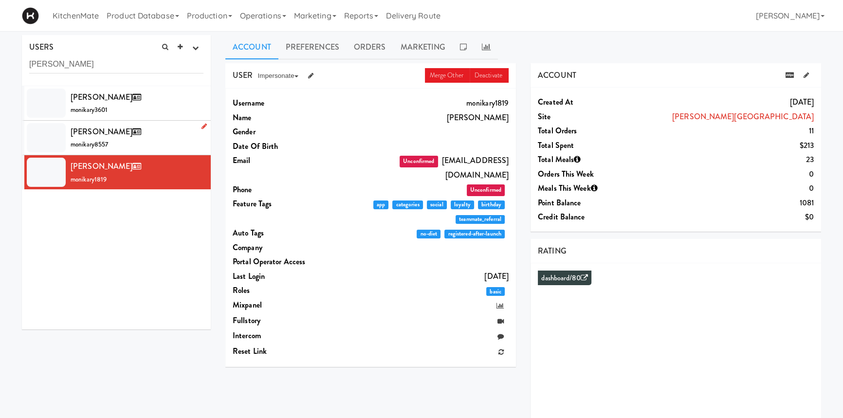
click at [98, 129] on span "[PERSON_NAME]" at bounding box center [108, 131] width 74 height 11
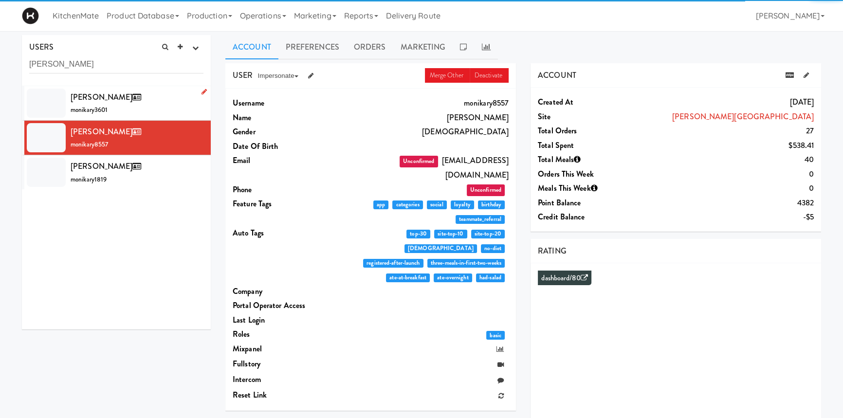
click at [117, 116] on li "[PERSON_NAME] monikary3601" at bounding box center [116, 103] width 189 height 35
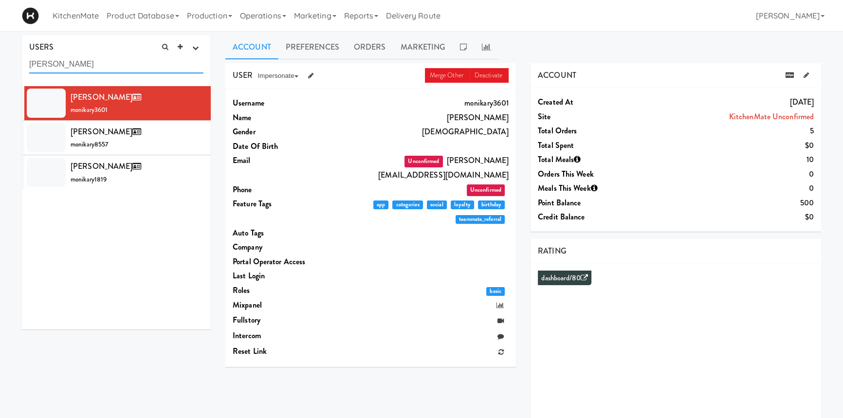
click at [104, 65] on input "[PERSON_NAME]" at bounding box center [116, 64] width 174 height 18
paste input "belkahui4044"
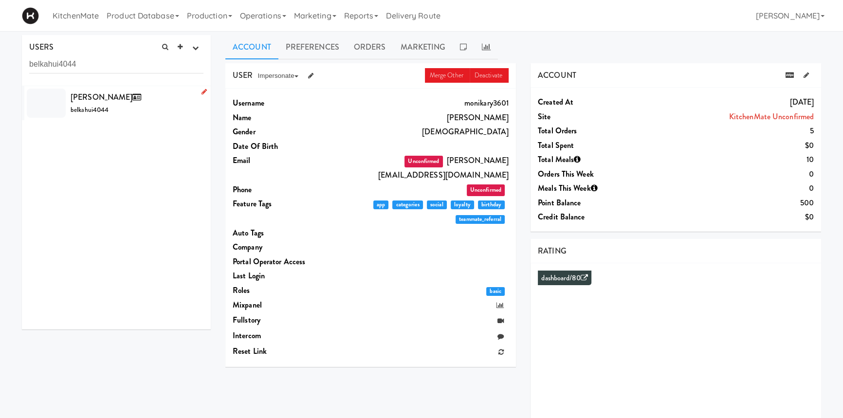
click at [105, 101] on span "[PERSON_NAME]" at bounding box center [108, 96] width 74 height 11
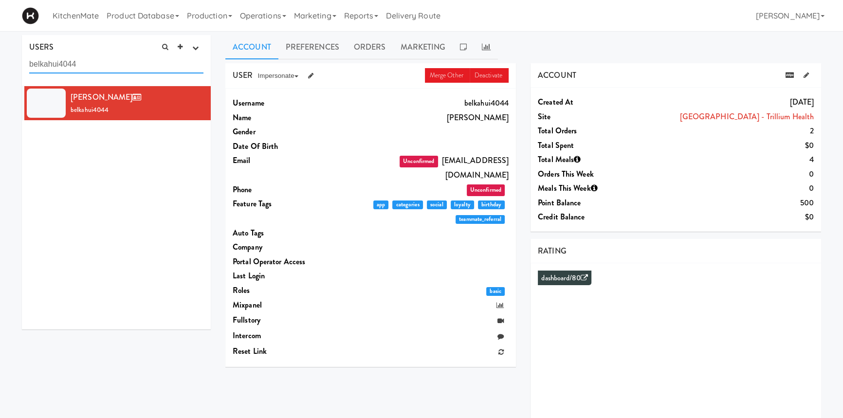
click at [74, 68] on input "belkahui4044" at bounding box center [116, 64] width 174 height 18
paste input "[PERSON_NAME] Bagar"
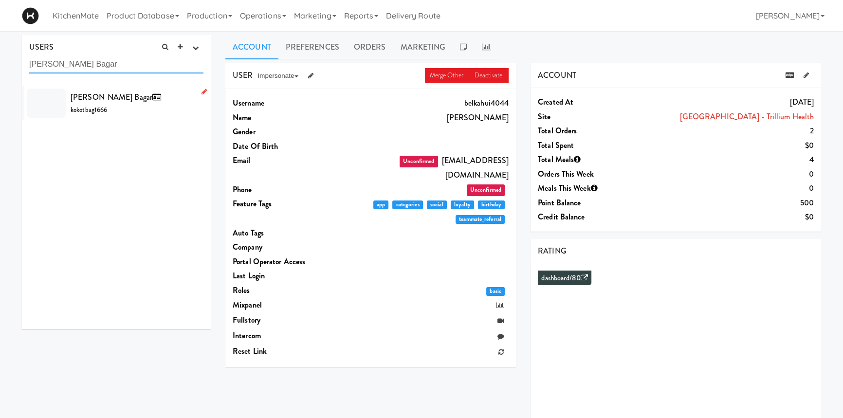
type input "[PERSON_NAME] Bagar"
click at [124, 97] on div "[PERSON_NAME] Bagar kokotbag1666" at bounding box center [137, 103] width 133 height 26
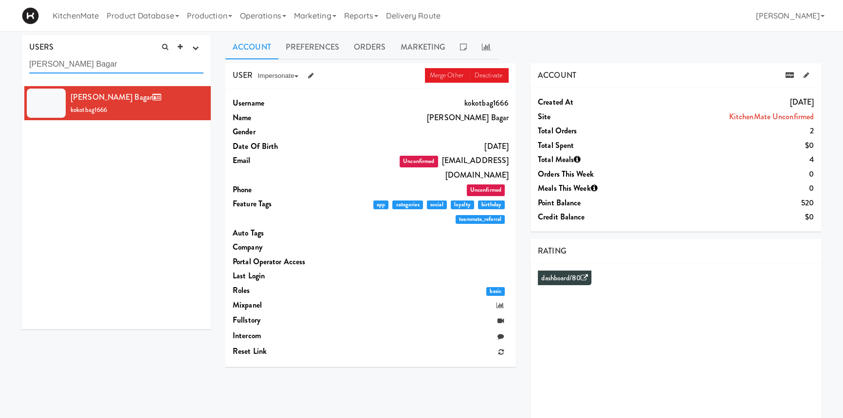
click at [73, 60] on input "[PERSON_NAME] Bagar" at bounding box center [116, 64] width 174 height 18
paste input "belkahui4044"
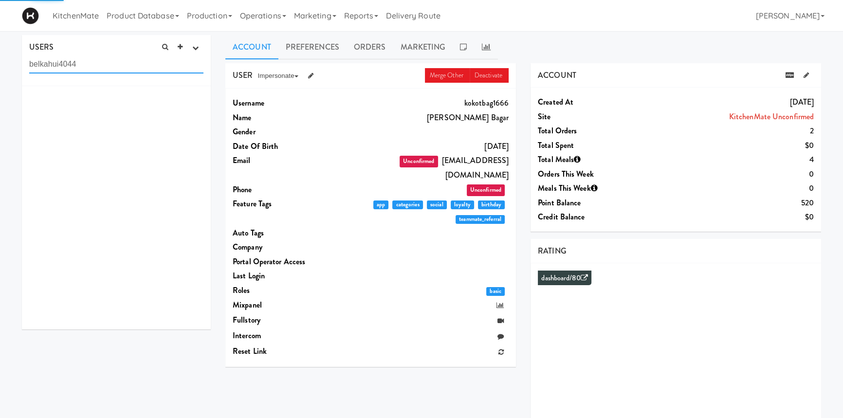
type input "belkahui4044"
click at [78, 94] on span "[PERSON_NAME]" at bounding box center [108, 96] width 74 height 11
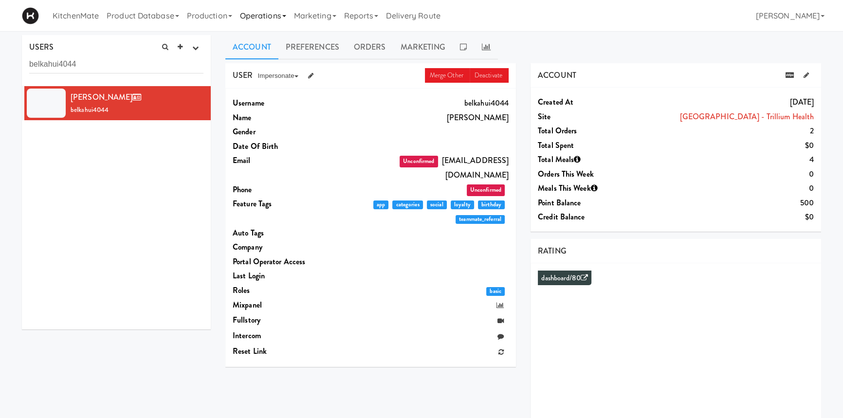
click at [254, 19] on link "Operations" at bounding box center [263, 15] width 54 height 31
click at [264, 42] on link "Sites" at bounding box center [275, 43] width 78 height 18
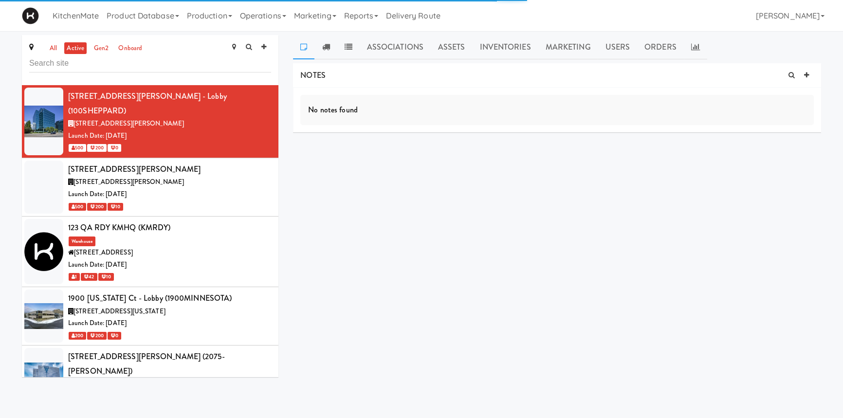
click at [157, 65] on input "text" at bounding box center [150, 63] width 242 height 18
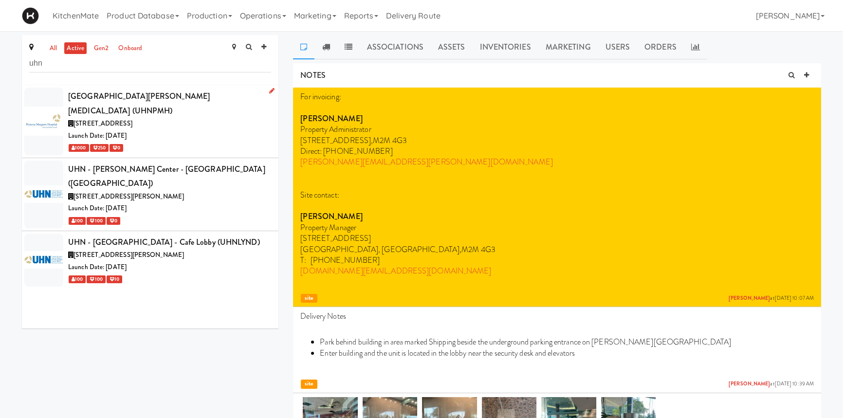
type input "uhn"
click at [174, 130] on div "Launch Date: [DATE]" at bounding box center [169, 136] width 203 height 12
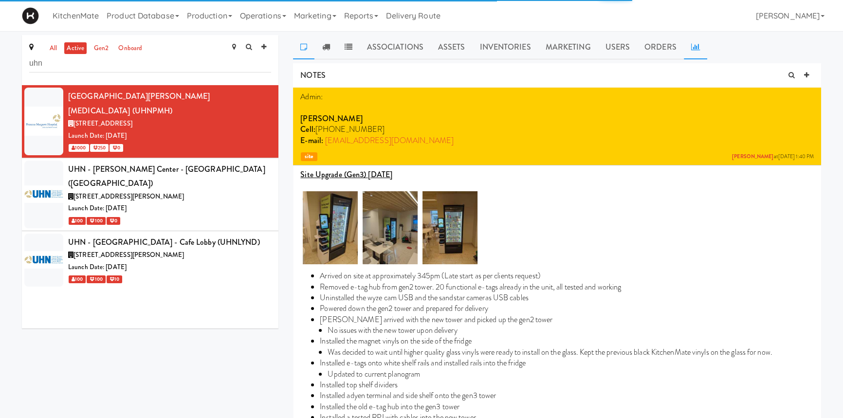
click at [691, 44] on icon at bounding box center [695, 47] width 9 height 8
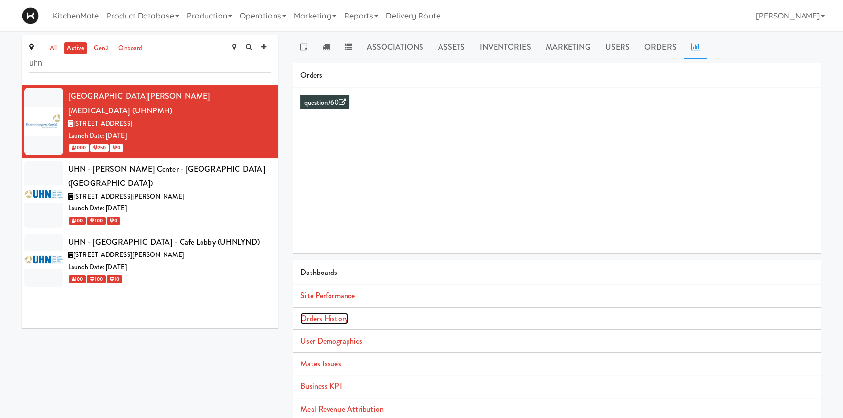
click at [341, 319] on link "Orders History" at bounding box center [323, 318] width 47 height 11
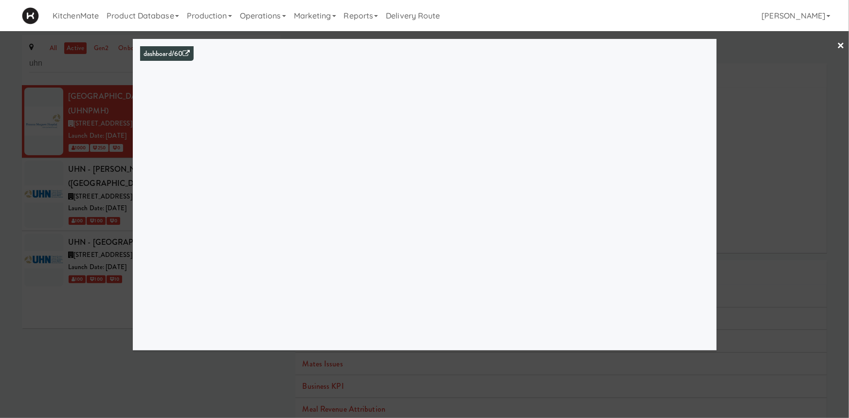
click at [84, 316] on div at bounding box center [424, 209] width 849 height 418
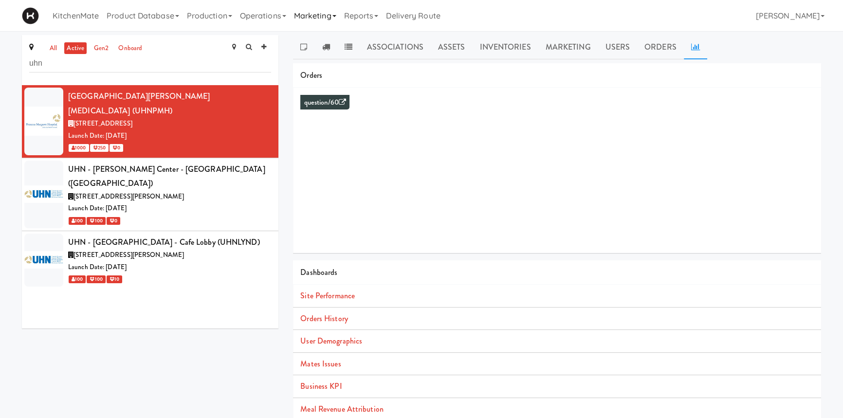
click at [340, 18] on link "Marketing" at bounding box center [315, 15] width 50 height 31
click at [323, 38] on link "Users" at bounding box center [329, 43] width 78 height 18
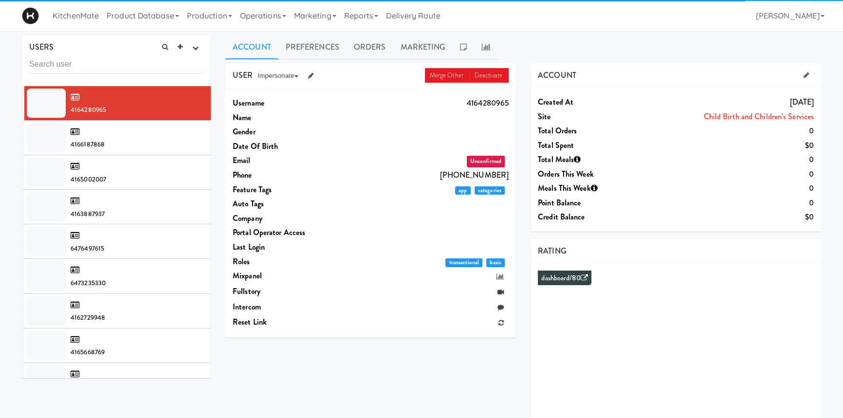
click at [152, 59] on input "text" at bounding box center [116, 64] width 174 height 18
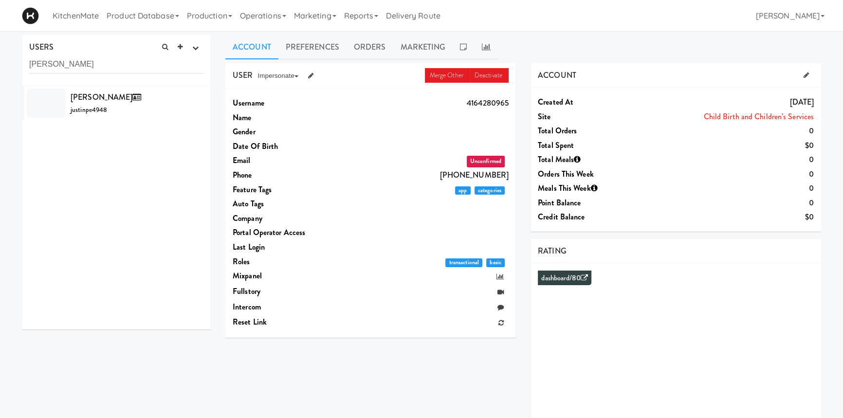
type input "[PERSON_NAME]"
click at [97, 92] on span "[PERSON_NAME]" at bounding box center [108, 96] width 74 height 11
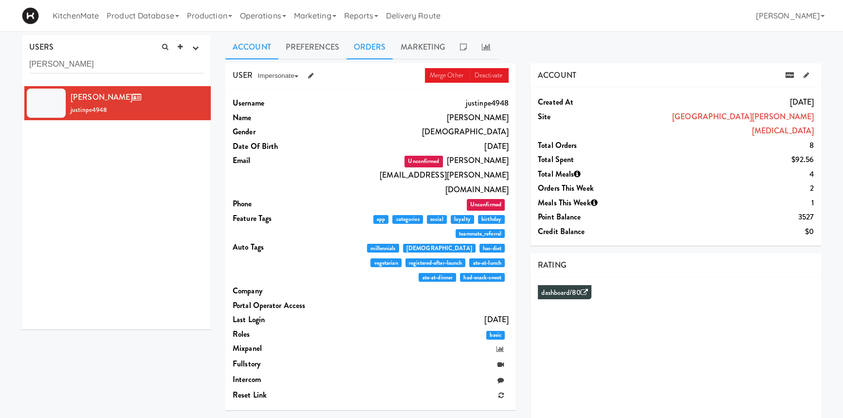
click at [378, 52] on link "Orders" at bounding box center [369, 47] width 47 height 24
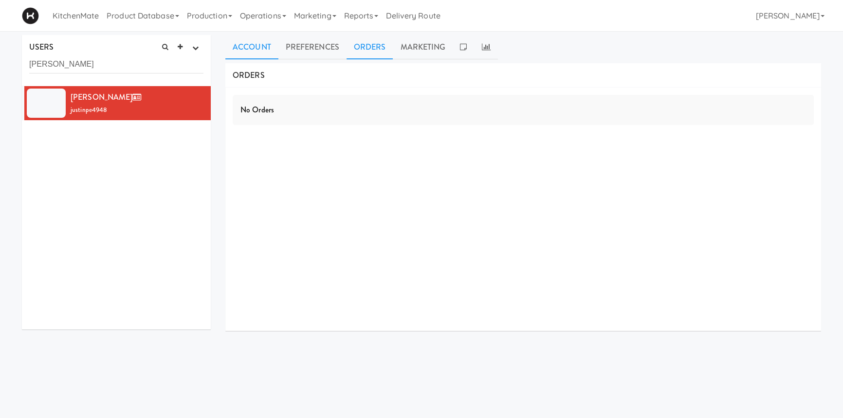
click at [268, 42] on link "Account" at bounding box center [251, 47] width 53 height 24
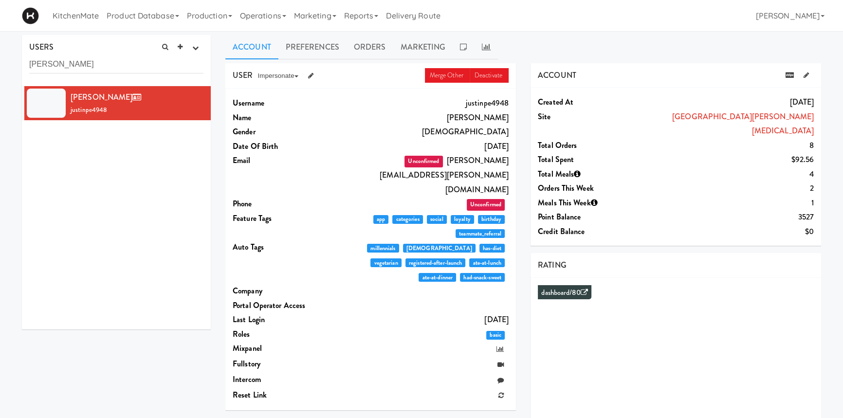
scroll to position [67, 0]
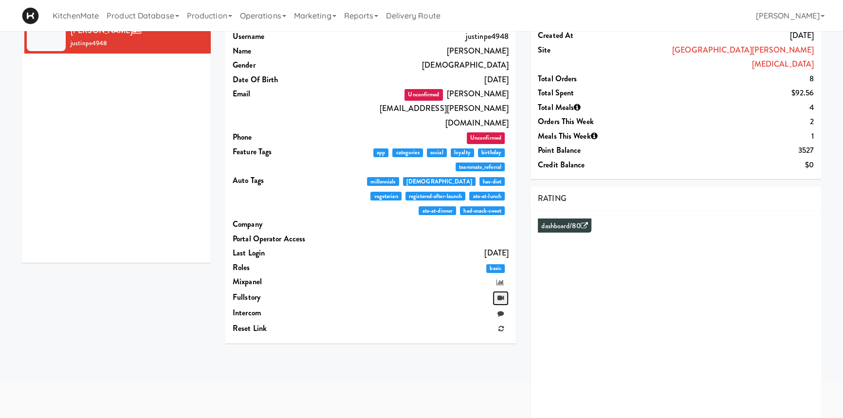
click at [502, 295] on icon at bounding box center [500, 298] width 6 height 6
click at [501, 310] on icon at bounding box center [500, 313] width 6 height 6
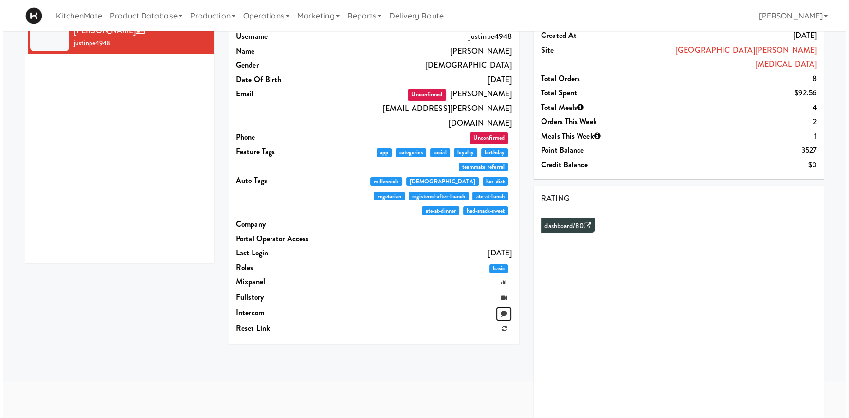
scroll to position [0, 0]
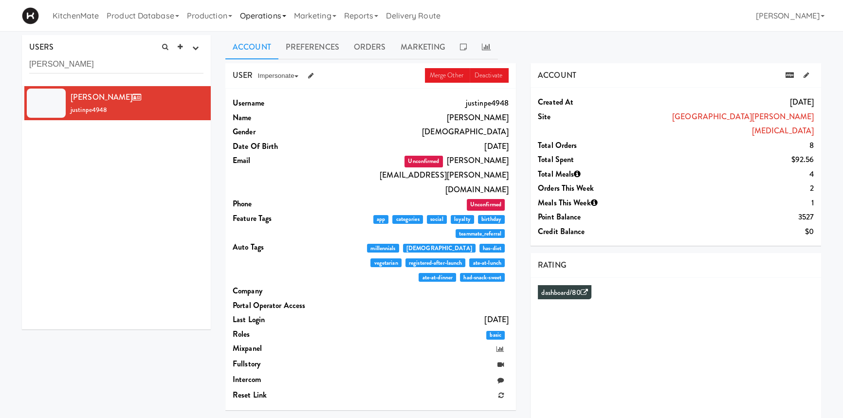
click at [285, 20] on link "Operations" at bounding box center [263, 15] width 54 height 31
click at [270, 42] on link "Sites" at bounding box center [275, 43] width 78 height 18
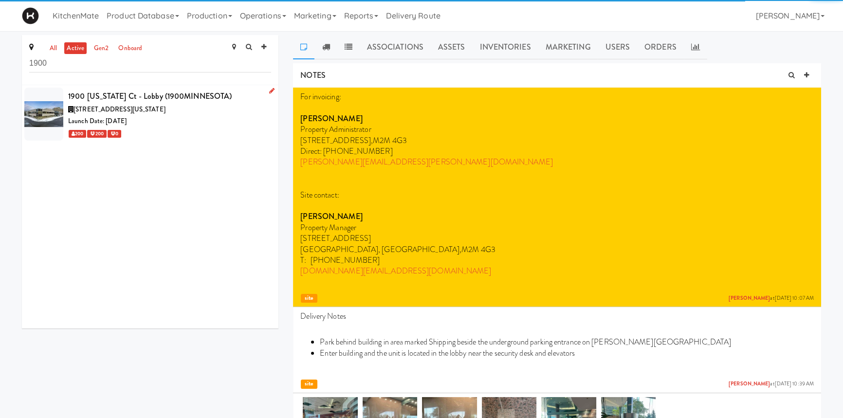
type input "1900"
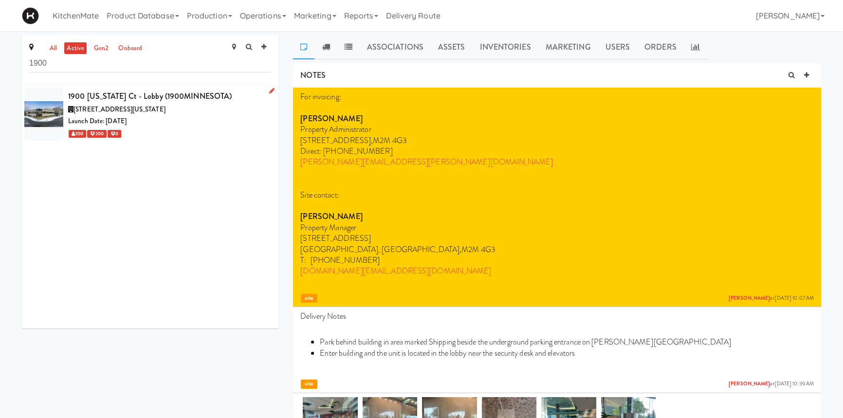
click at [160, 113] on span "[STREET_ADDRESS][US_STATE]" at bounding box center [119, 109] width 92 height 9
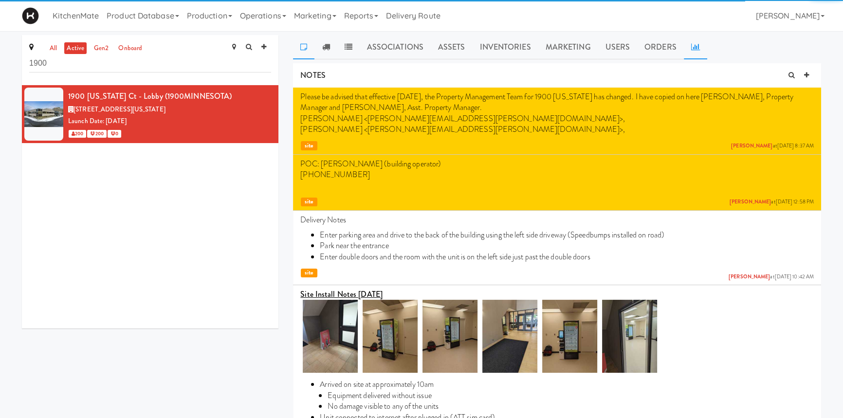
click at [691, 49] on icon at bounding box center [695, 47] width 9 height 8
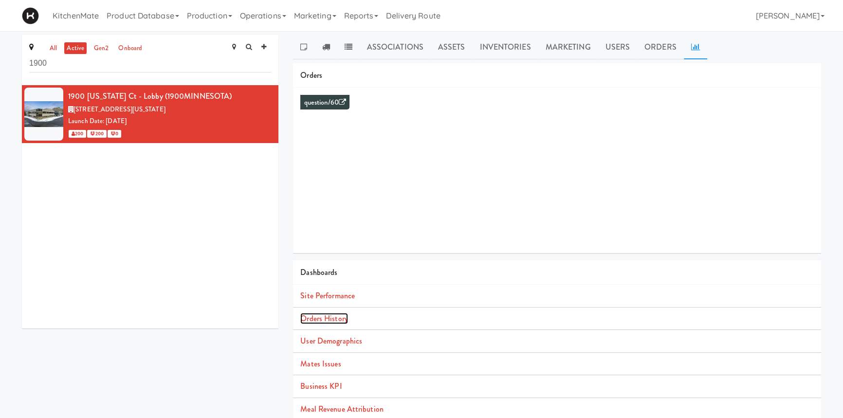
click at [339, 318] on link "Orders History" at bounding box center [323, 318] width 47 height 11
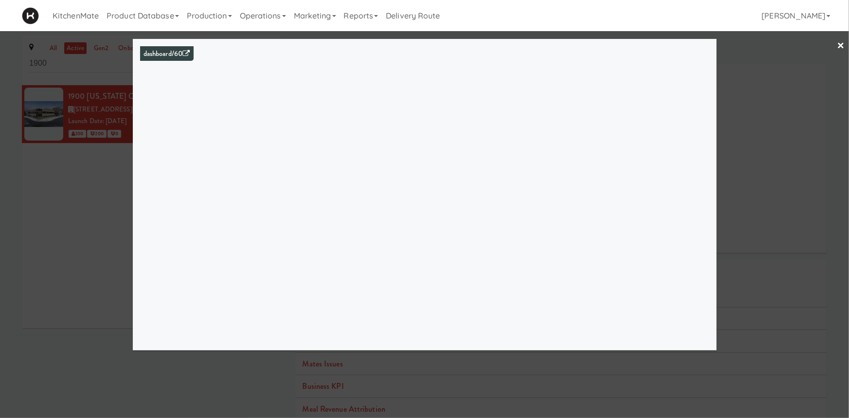
click at [842, 48] on link "×" at bounding box center [841, 46] width 8 height 30
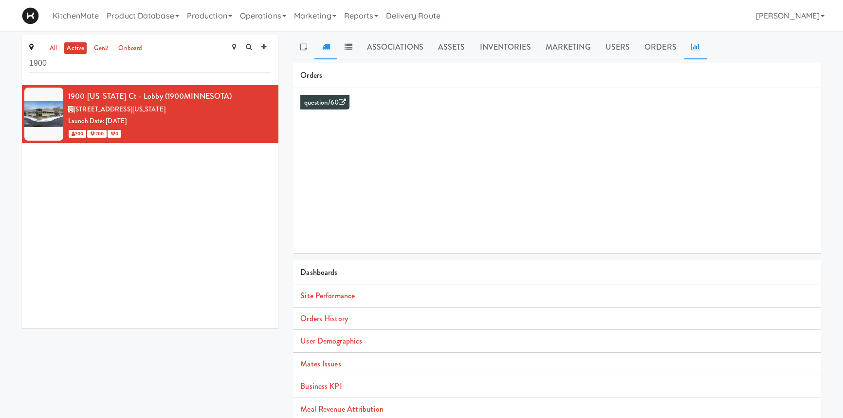
click at [322, 53] on link at bounding box center [325, 47] width 22 height 24
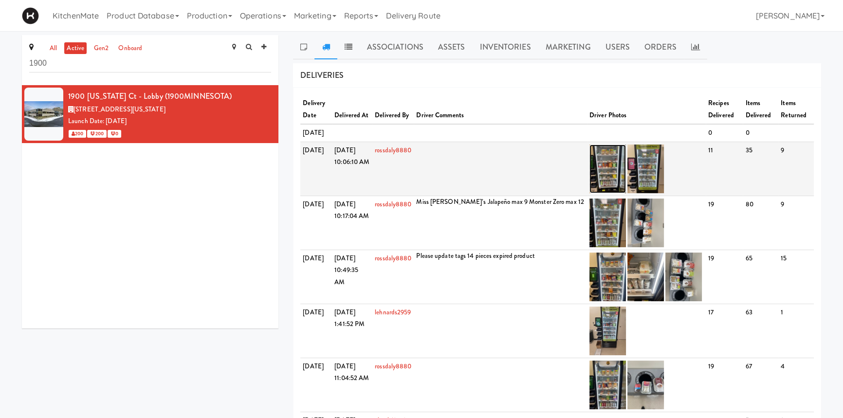
click at [614, 168] on img at bounding box center [607, 168] width 36 height 49
click at [641, 169] on img at bounding box center [645, 168] width 36 height 49
drag, startPoint x: 598, startPoint y: 179, endPoint x: 605, endPoint y: 165, distance: 14.6
click at [605, 165] on img at bounding box center [607, 168] width 36 height 49
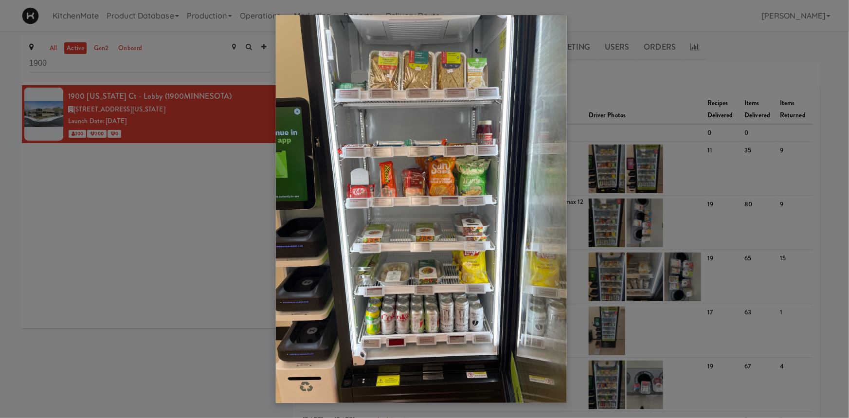
drag, startPoint x: 605, startPoint y: 165, endPoint x: 472, endPoint y: 204, distance: 137.8
